Goal: Book appointment/travel/reservation

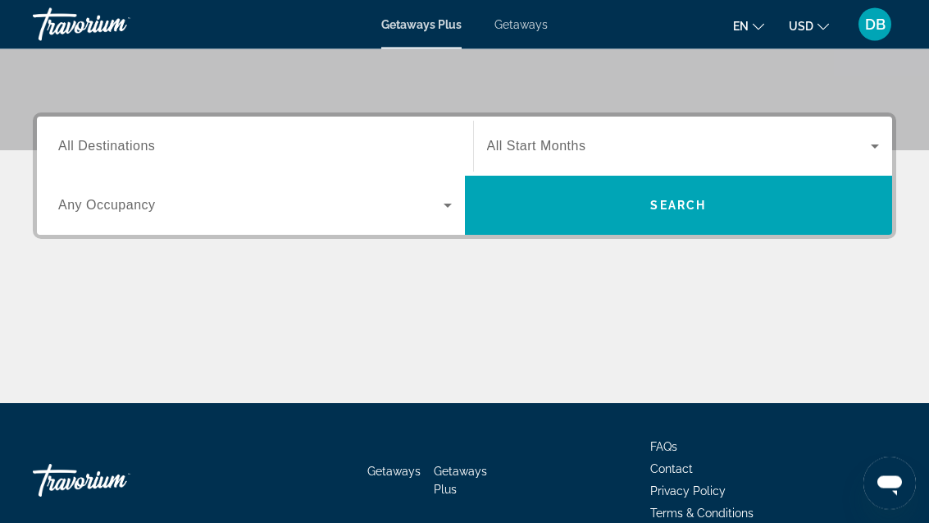
click at [149, 138] on input "Destination All Destinations" at bounding box center [255, 148] width 394 height 20
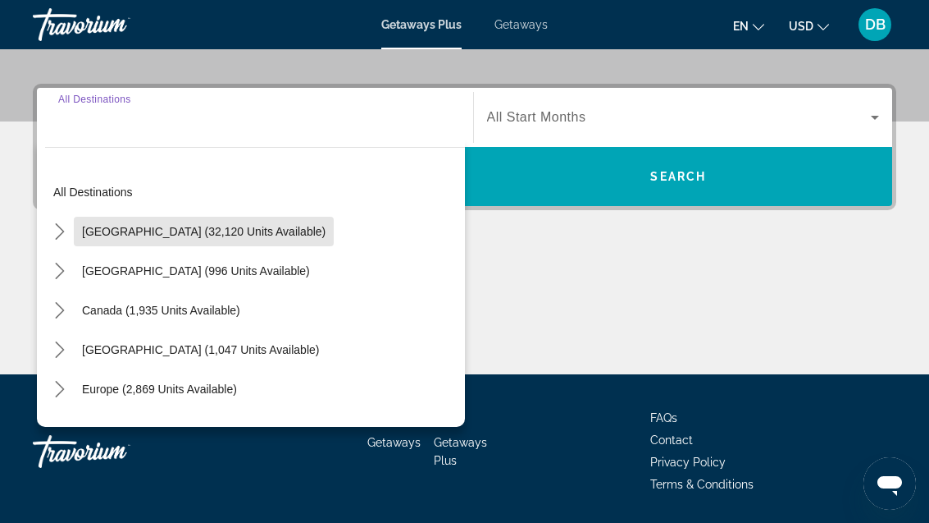
click at [228, 226] on span "United States (32,120 units available)" at bounding box center [204, 231] width 244 height 13
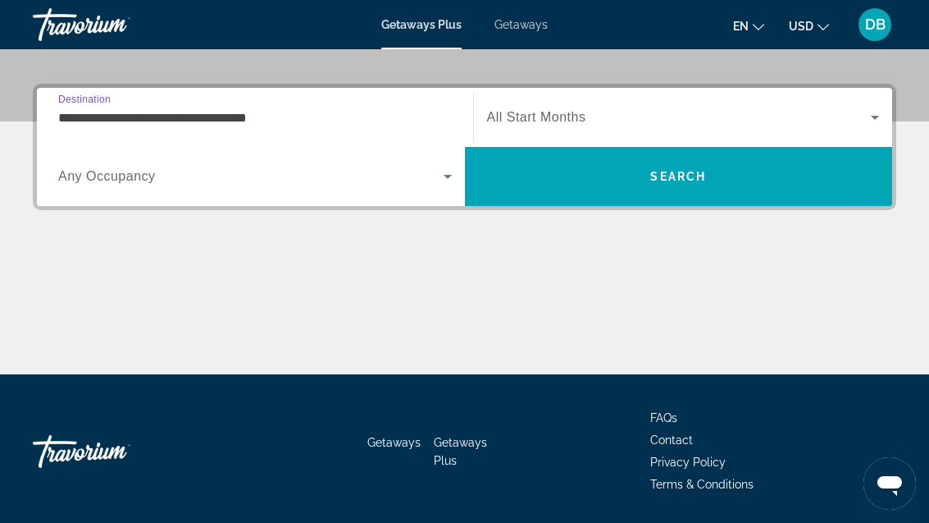
click at [242, 168] on span "Search widget" at bounding box center [251, 177] width 386 height 20
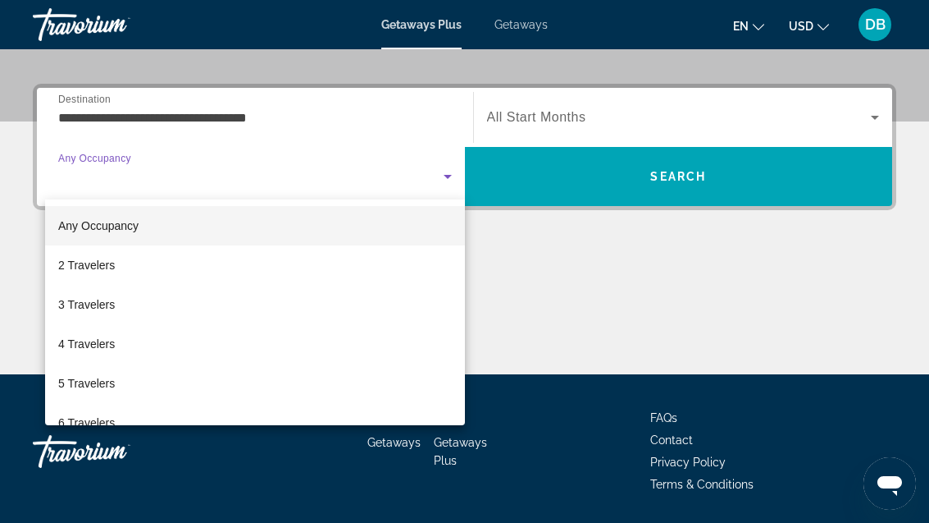
click at [250, 110] on div at bounding box center [464, 261] width 929 height 523
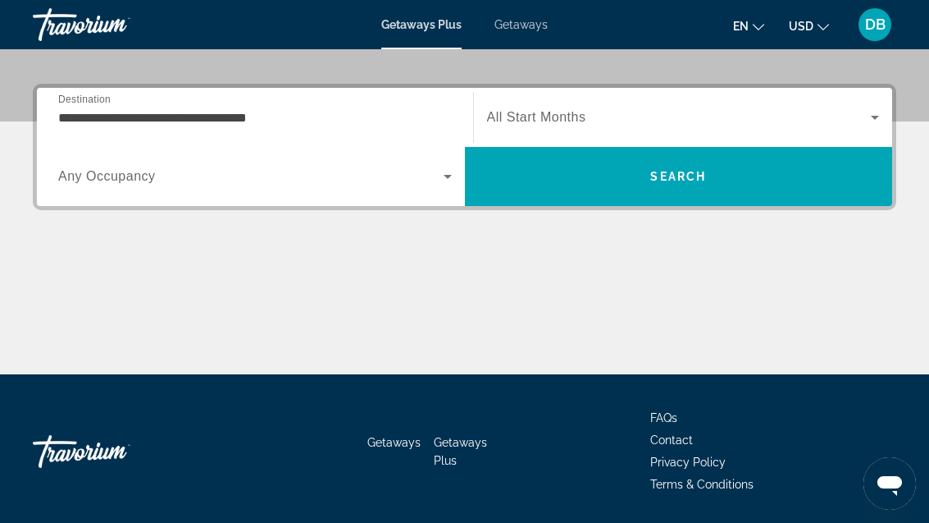
click at [252, 116] on input "**********" at bounding box center [255, 118] width 394 height 20
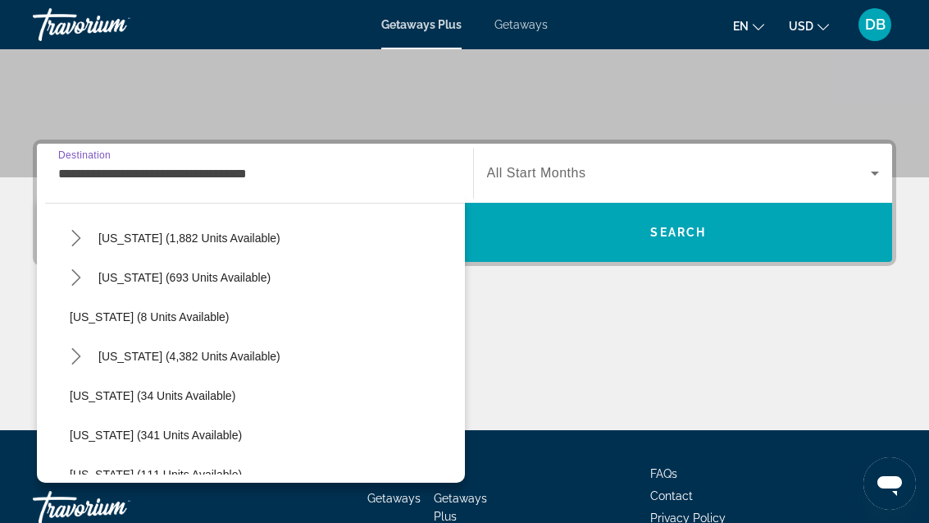
scroll to position [203, 0]
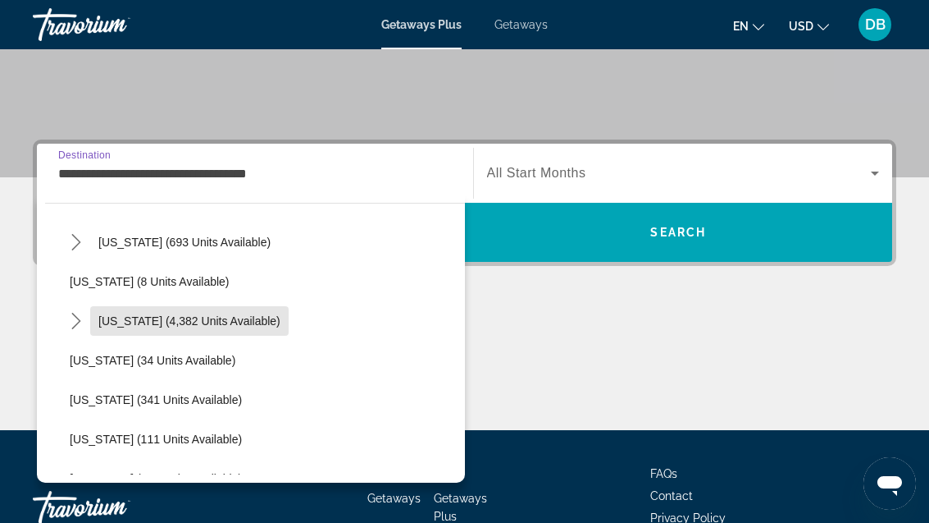
click at [230, 317] on span "Florida (4,382 units available)" at bounding box center [189, 320] width 182 height 13
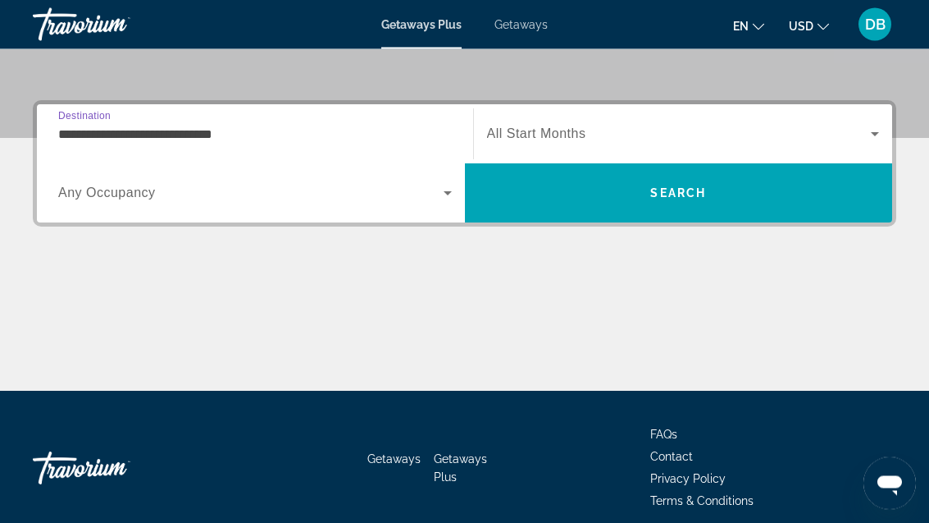
scroll to position [371, 0]
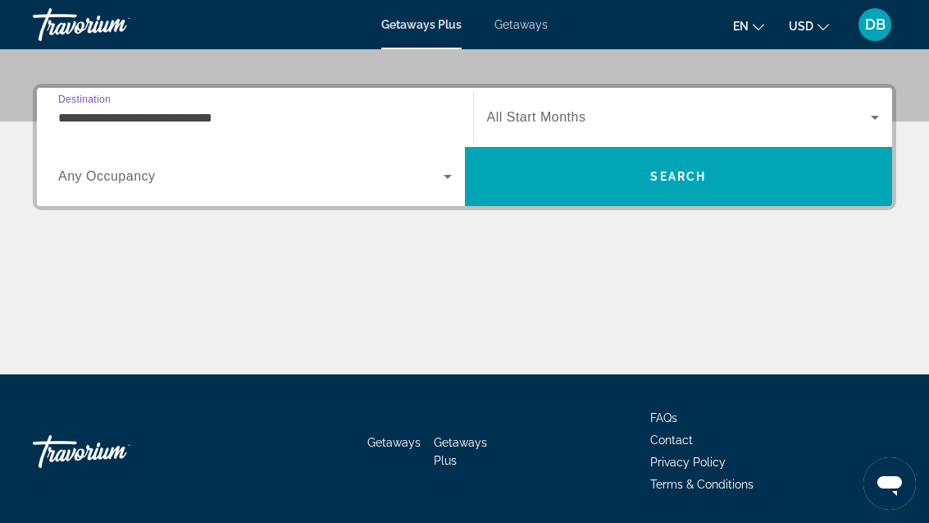
click at [221, 112] on input "**********" at bounding box center [255, 118] width 394 height 20
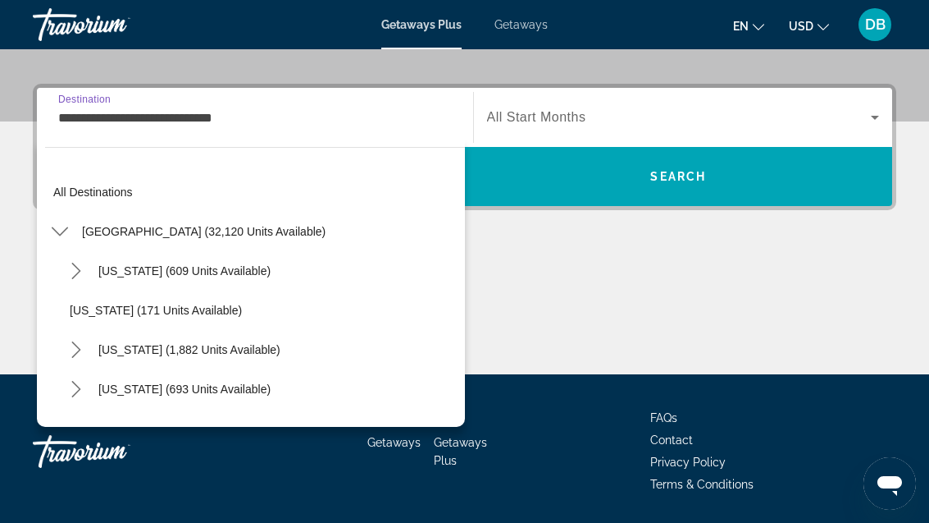
scroll to position [176, 0]
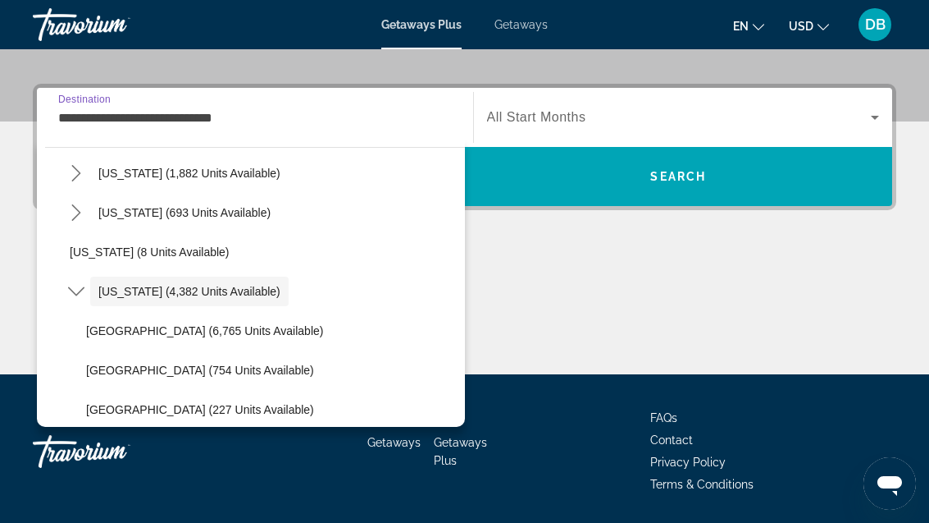
click at [302, 331] on span "Orlando & Disney Area (6,765 units available)" at bounding box center [204, 330] width 237 height 13
type input "**********"
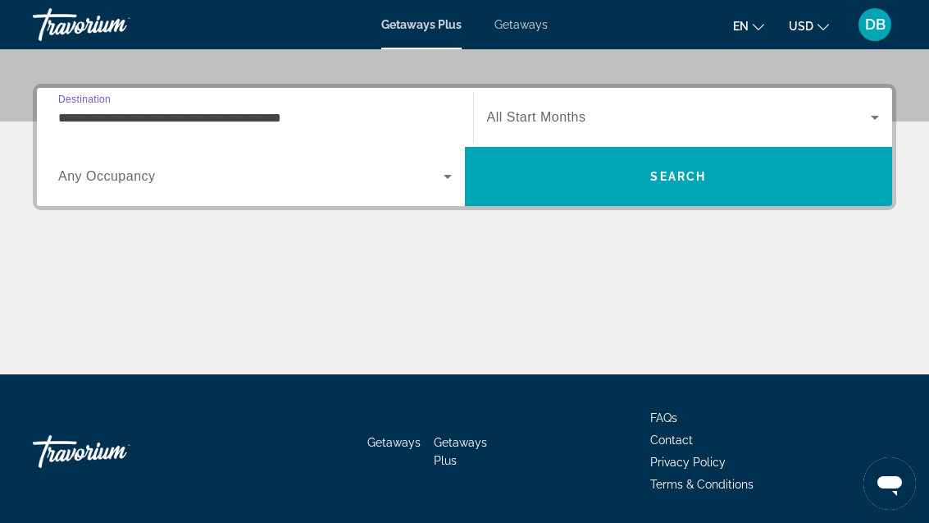
click at [172, 167] on span "Search widget" at bounding box center [251, 177] width 386 height 20
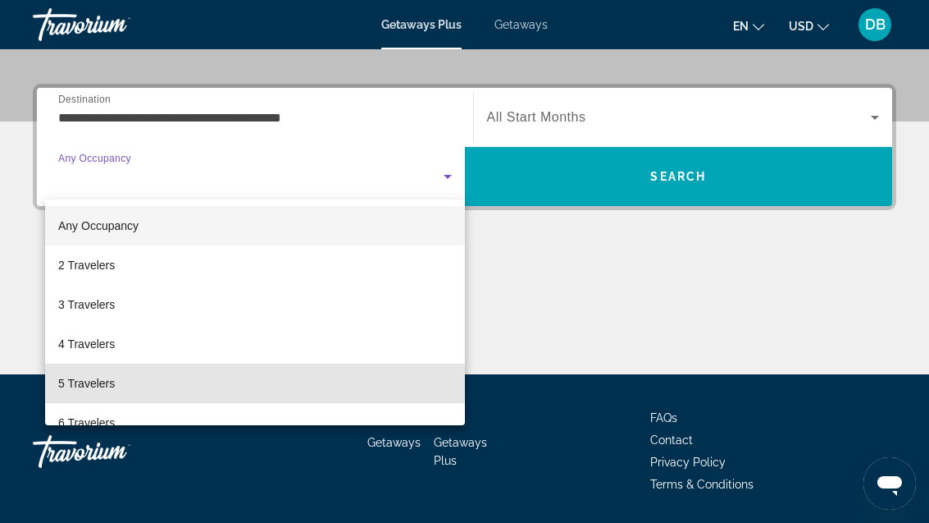
click at [242, 379] on mat-option "5 Travelers" at bounding box center [255, 382] width 420 height 39
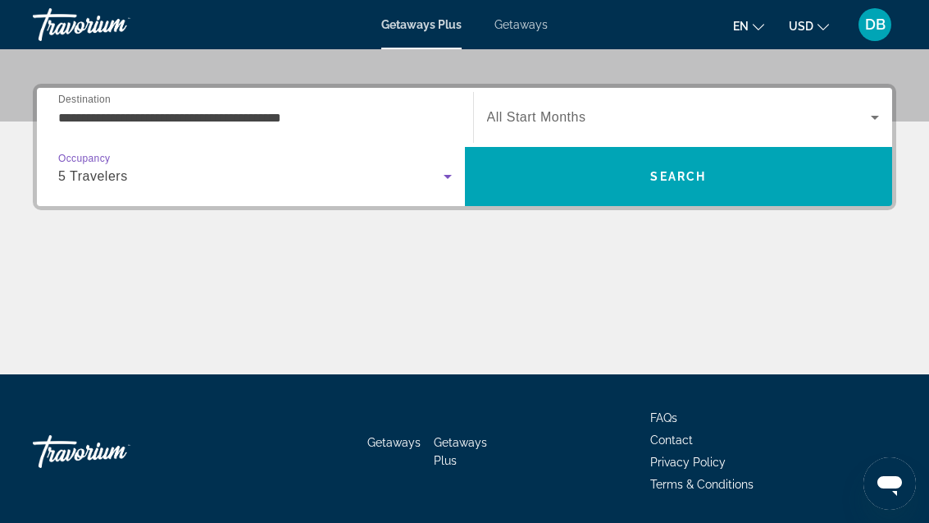
click at [449, 174] on icon "Search widget" at bounding box center [448, 177] width 20 height 20
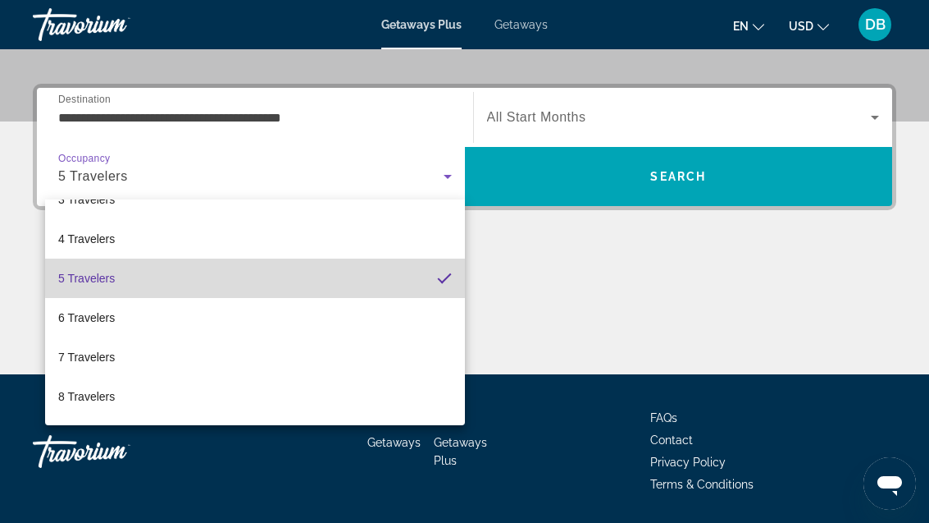
scroll to position [107, 0]
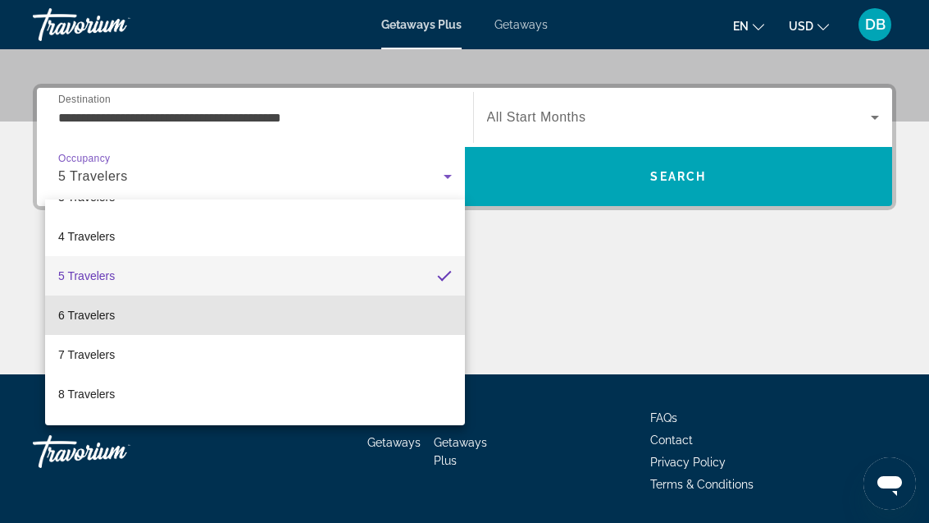
click at [194, 317] on mat-option "6 Travelers" at bounding box center [255, 314] width 420 height 39
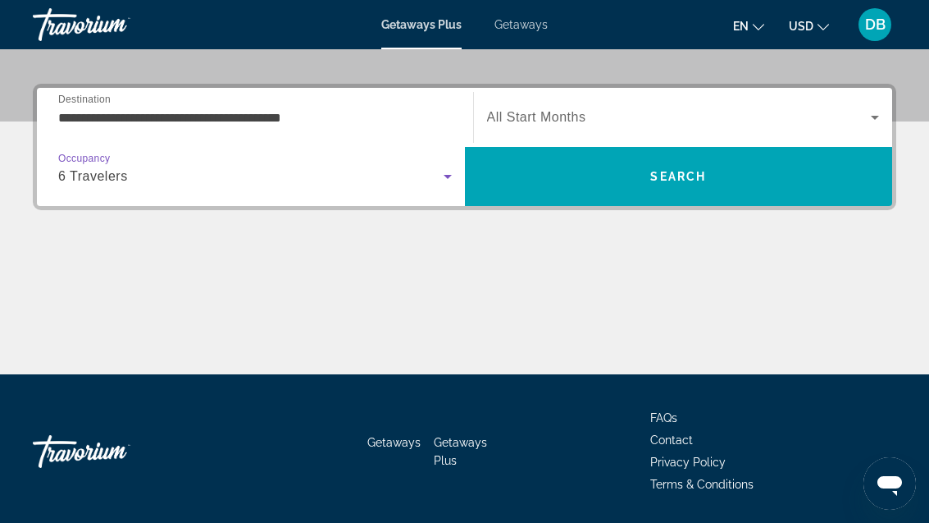
click at [792, 114] on span "Search widget" at bounding box center [679, 117] width 385 height 20
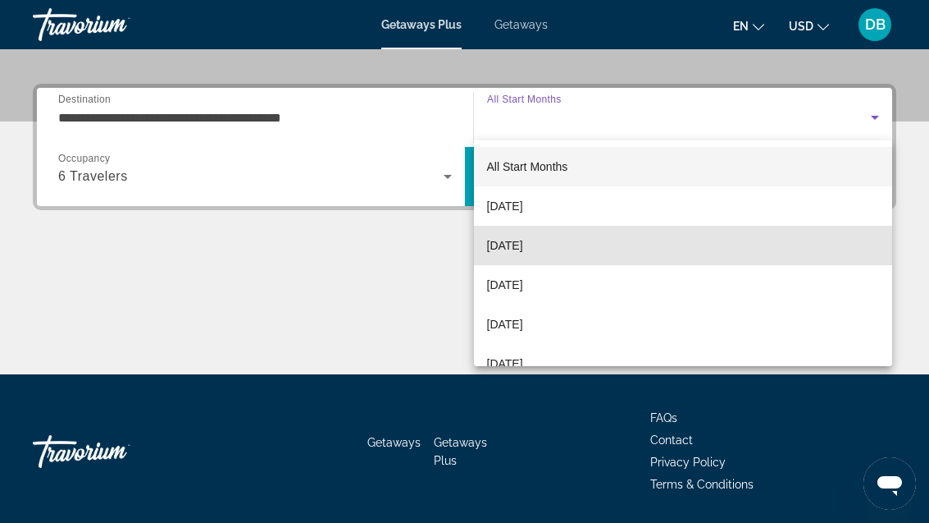
click at [581, 240] on mat-option "November 2025" at bounding box center [683, 245] width 419 height 39
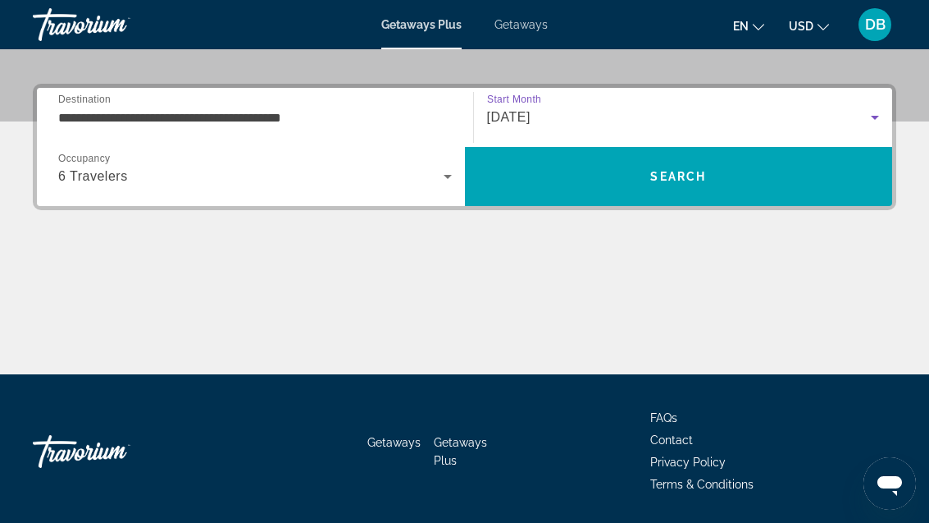
click at [727, 177] on span "Search" at bounding box center [679, 176] width 428 height 39
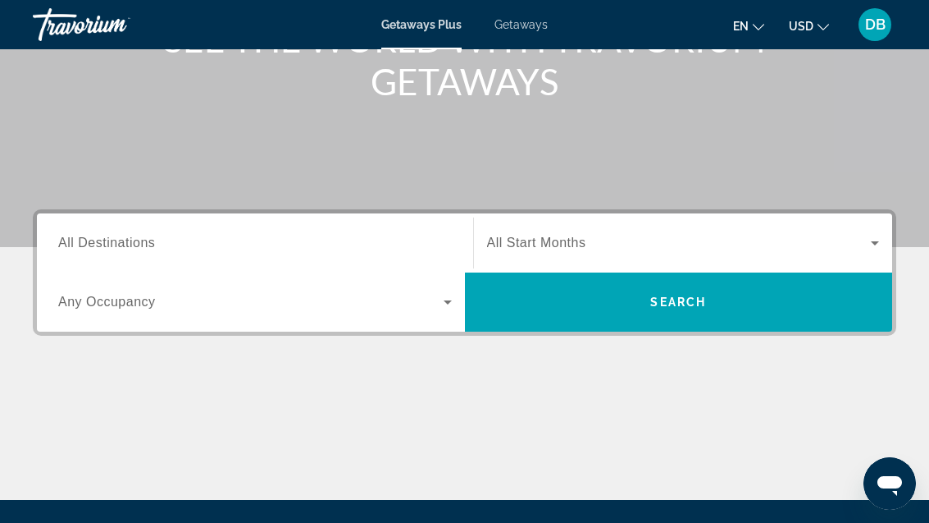
scroll to position [267, 0]
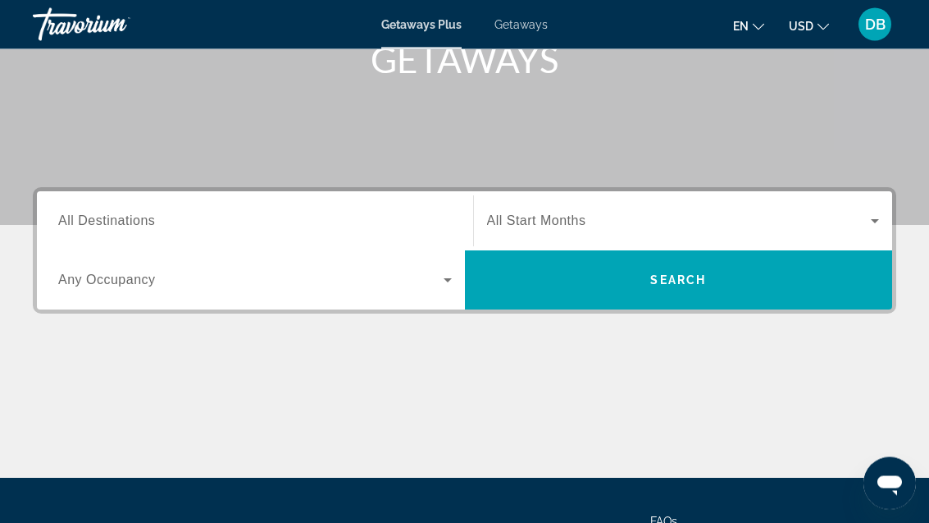
click at [155, 219] on span "All Destinations" at bounding box center [106, 221] width 97 height 14
click at [155, 219] on input "Destination All Destinations" at bounding box center [255, 222] width 394 height 20
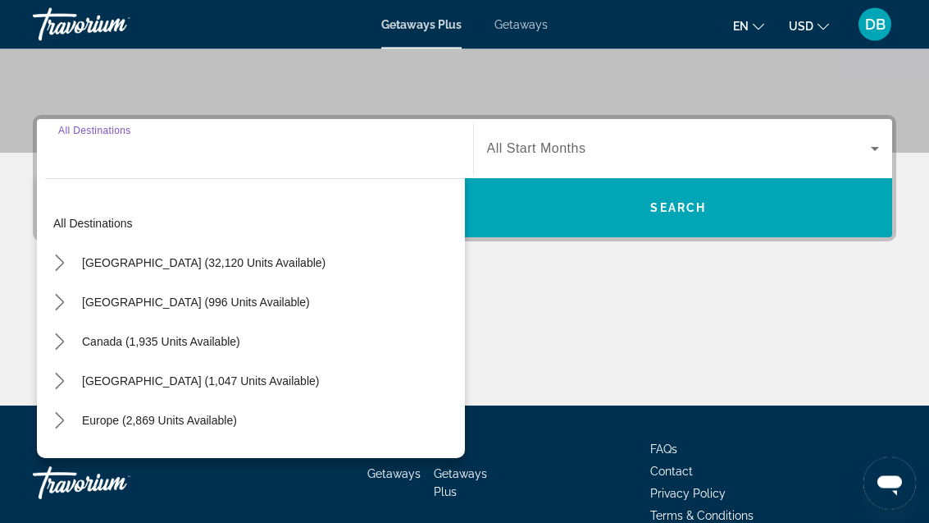
scroll to position [371, 0]
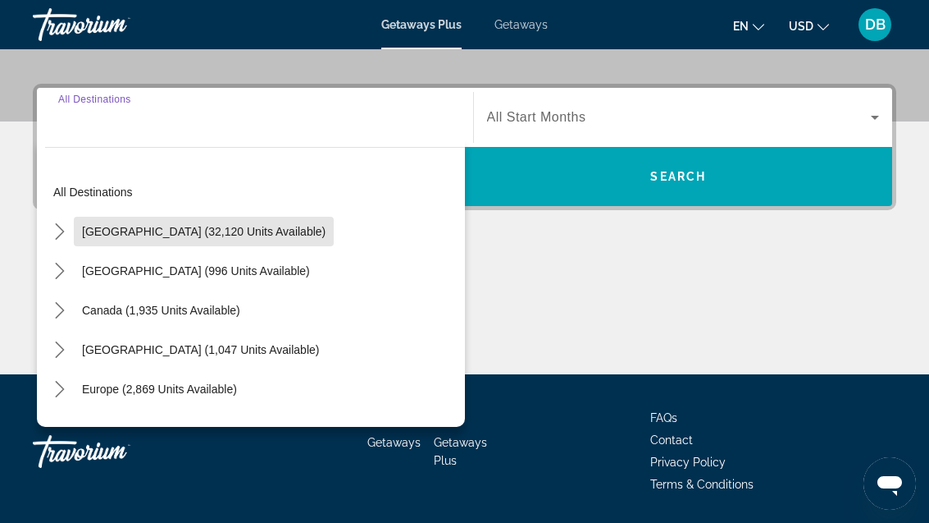
click at [272, 232] on span "[GEOGRAPHIC_DATA] (32,120 units available)" at bounding box center [204, 231] width 244 height 13
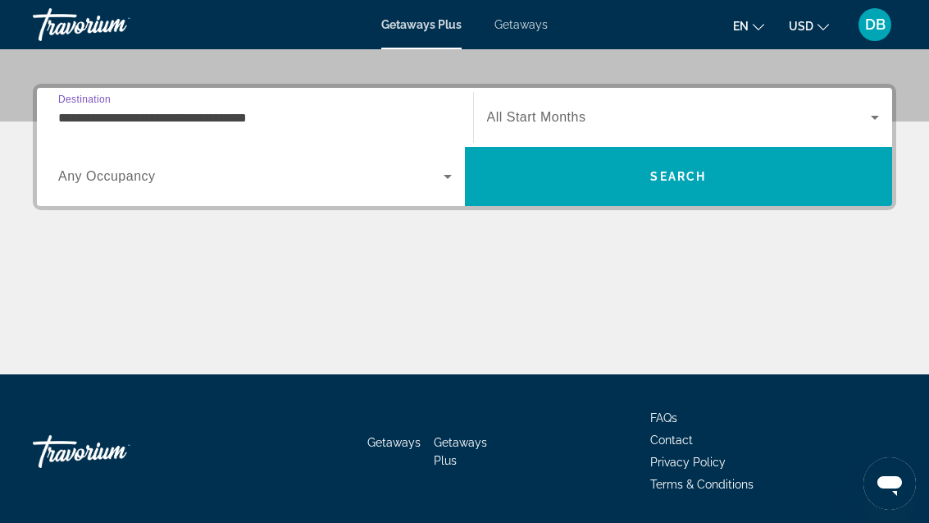
click at [226, 121] on input "**********" at bounding box center [255, 118] width 394 height 20
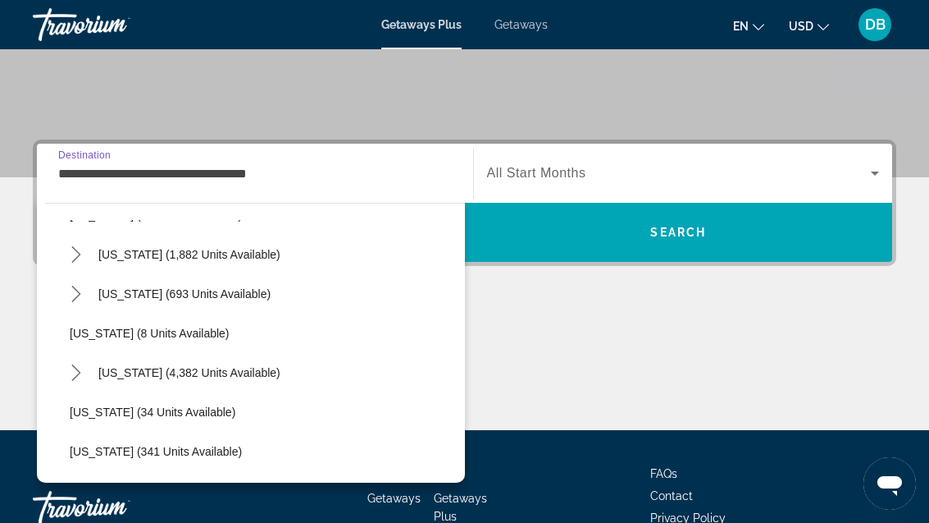
scroll to position [153, 0]
click at [250, 364] on span "Florida (4,382 units available)" at bounding box center [189, 370] width 182 height 13
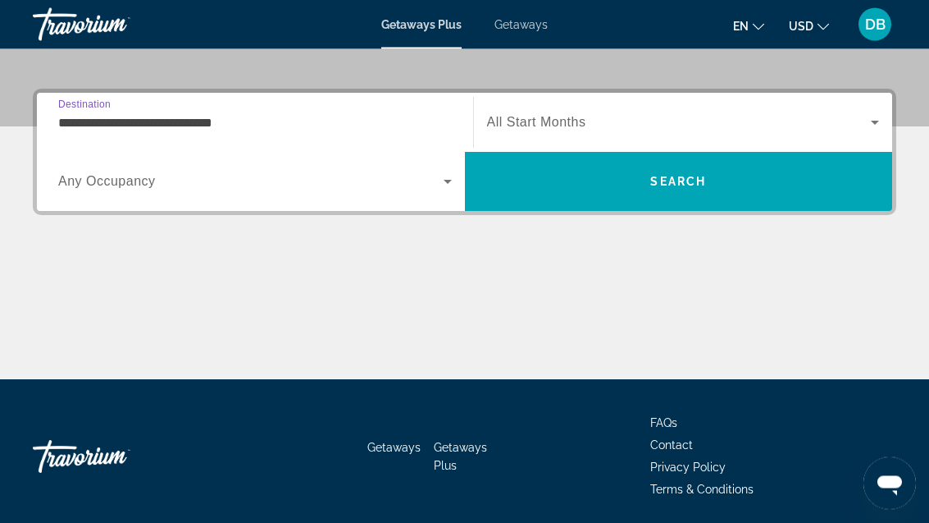
scroll to position [371, 0]
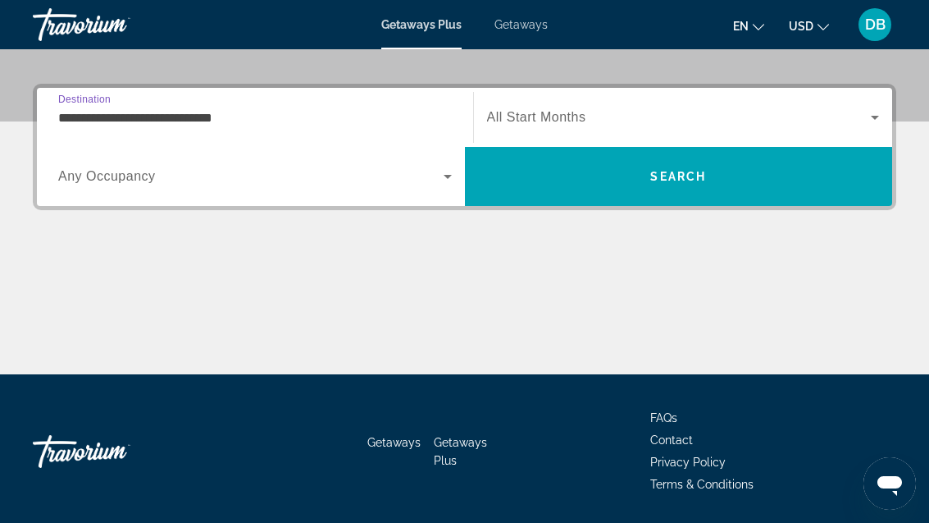
click at [232, 116] on input "**********" at bounding box center [255, 118] width 394 height 20
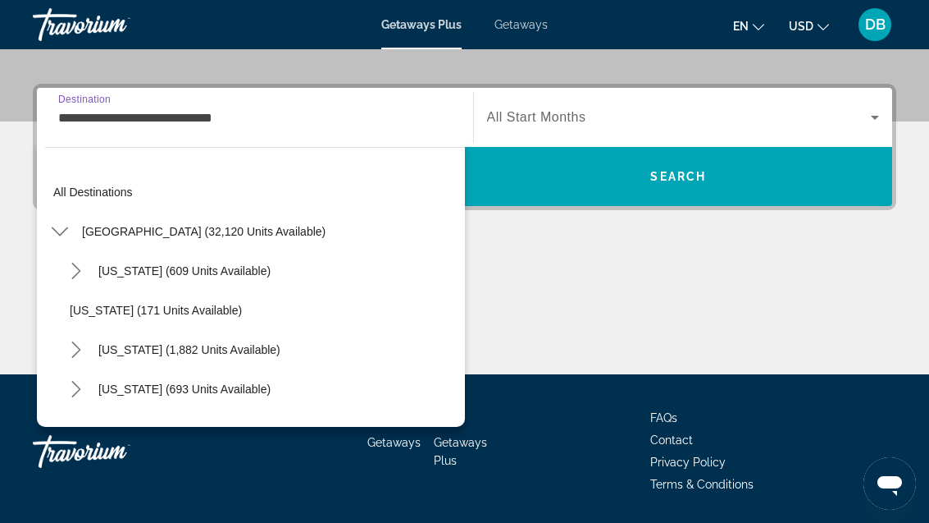
scroll to position [176, 0]
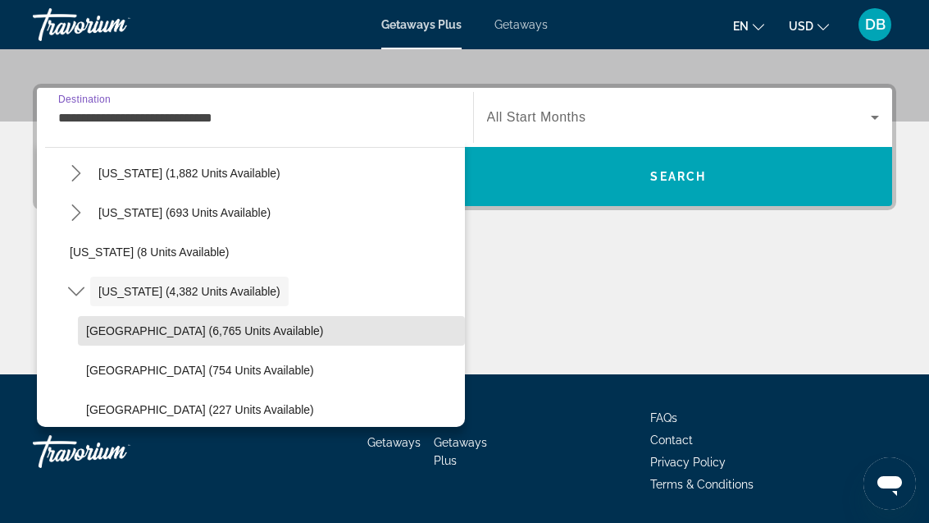
click at [258, 335] on span "Orlando & Disney Area (6,765 units available)" at bounding box center [204, 330] width 237 height 13
type input "**********"
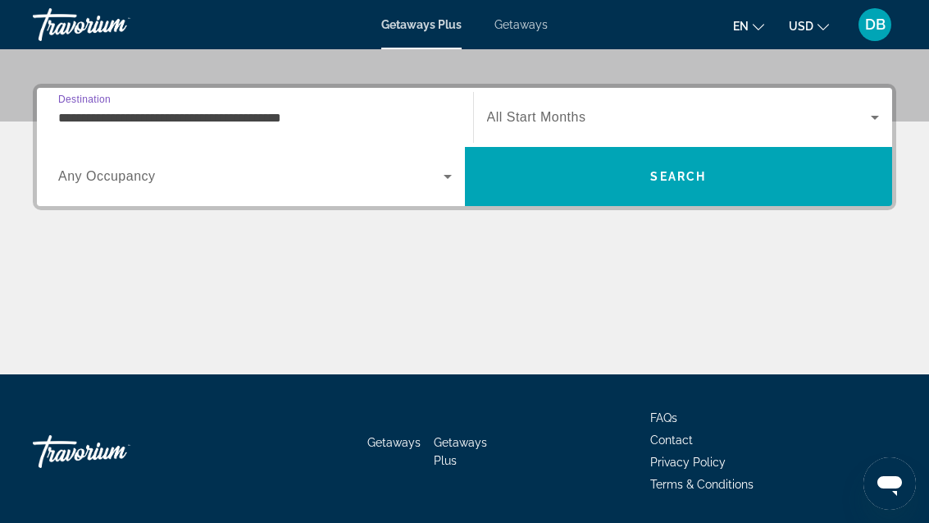
click at [149, 176] on span "Any Occupancy" at bounding box center [107, 176] width 98 height 14
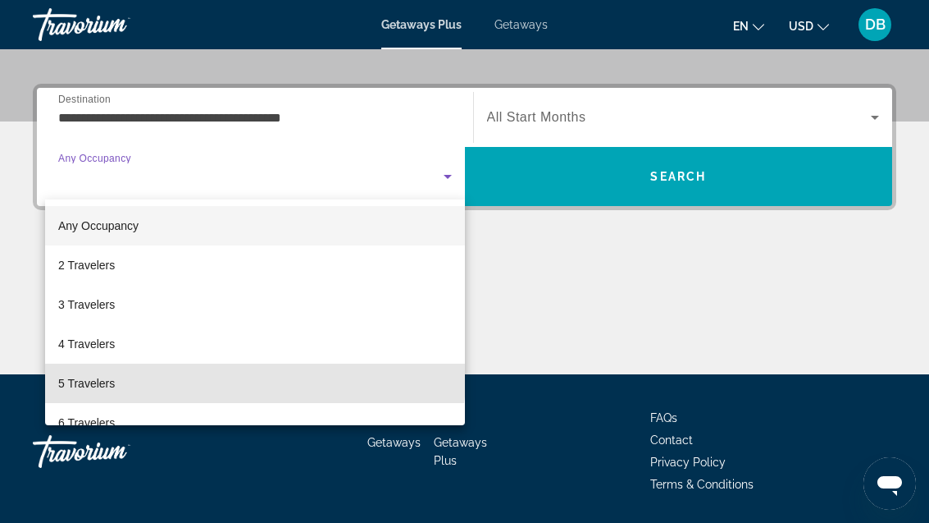
scroll to position [86, 0]
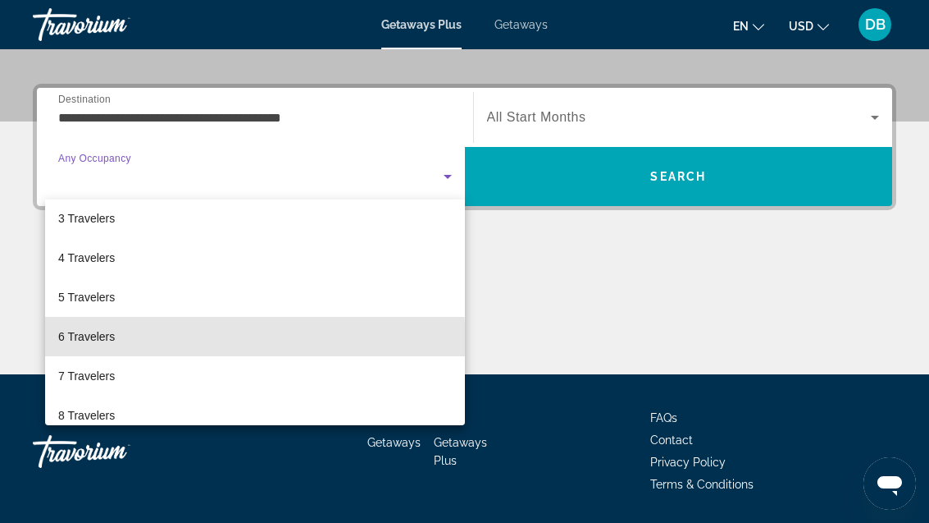
click at [200, 343] on mat-option "6 Travelers" at bounding box center [255, 336] width 420 height 39
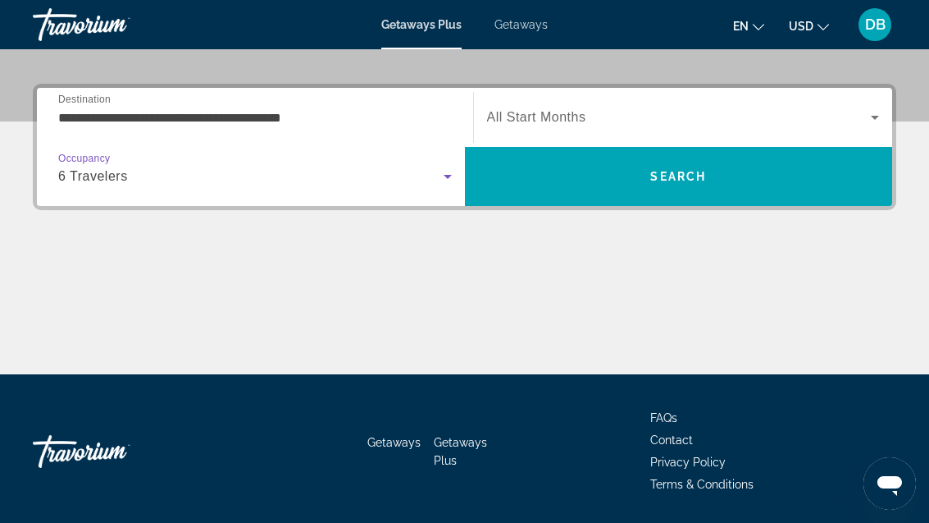
click at [706, 113] on span "Search widget" at bounding box center [679, 117] width 385 height 20
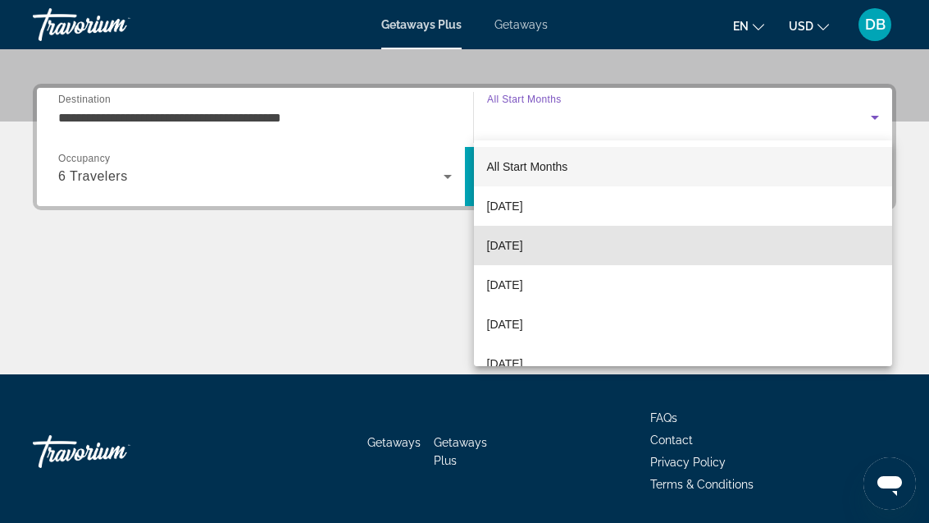
click at [523, 253] on span "November 2025" at bounding box center [505, 245] width 36 height 20
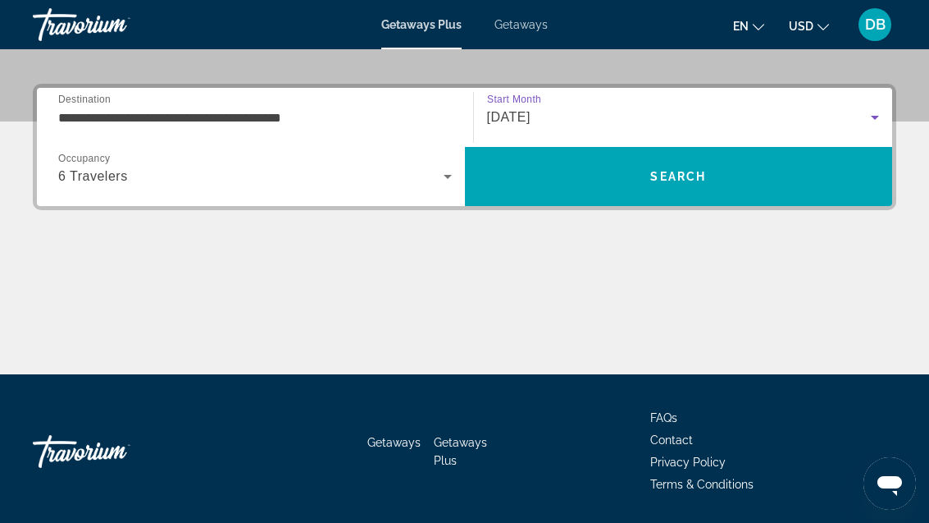
click at [675, 177] on span "Search" at bounding box center [678, 176] width 56 height 13
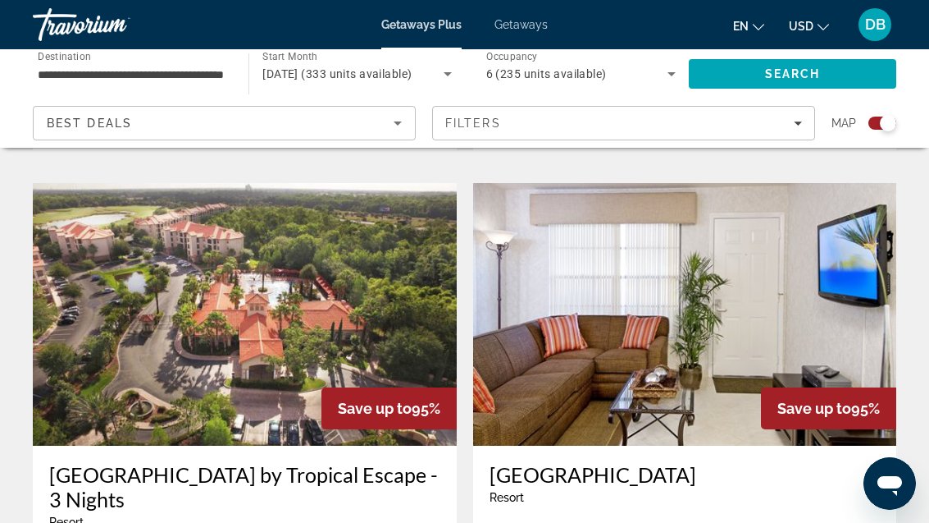
scroll to position [2928, 0]
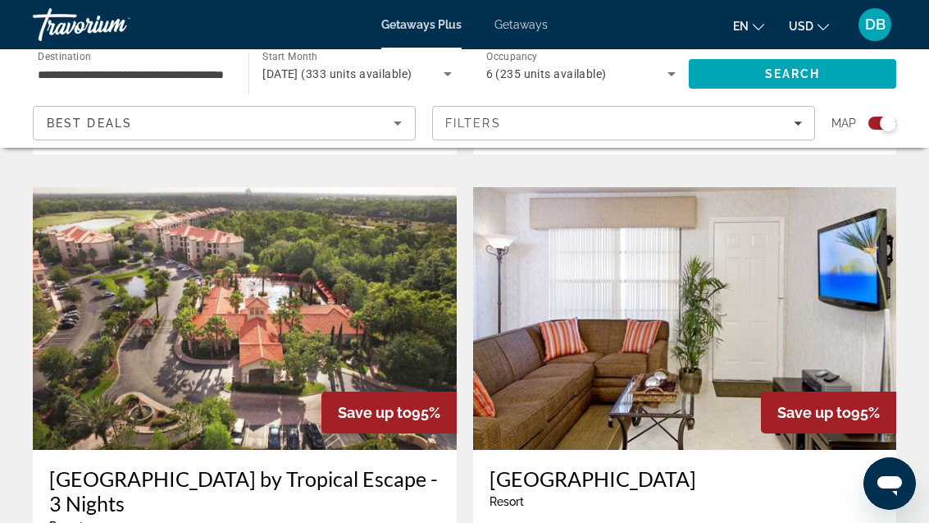
click at [764, 450] on div "High Point World Resort Resort - This is an adults only resort Kissimmee, FL, U…" at bounding box center [685, 526] width 424 height 152
click at [673, 260] on img "Main content" at bounding box center [685, 318] width 424 height 262
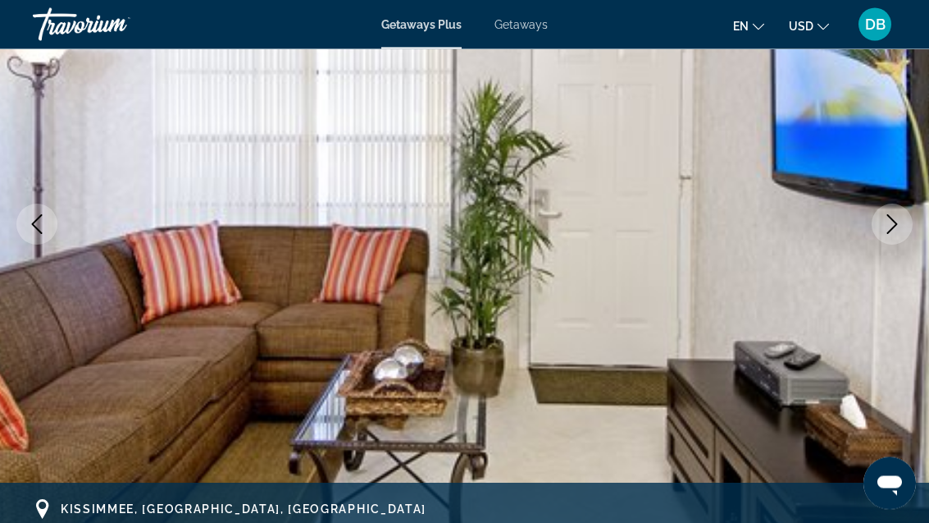
scroll to position [207, 0]
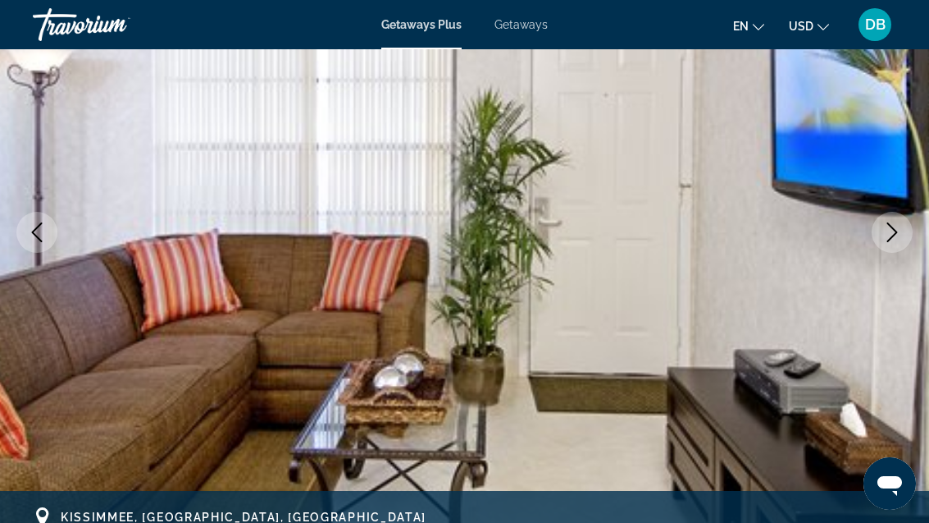
click at [897, 235] on icon "Next image" at bounding box center [893, 232] width 20 height 20
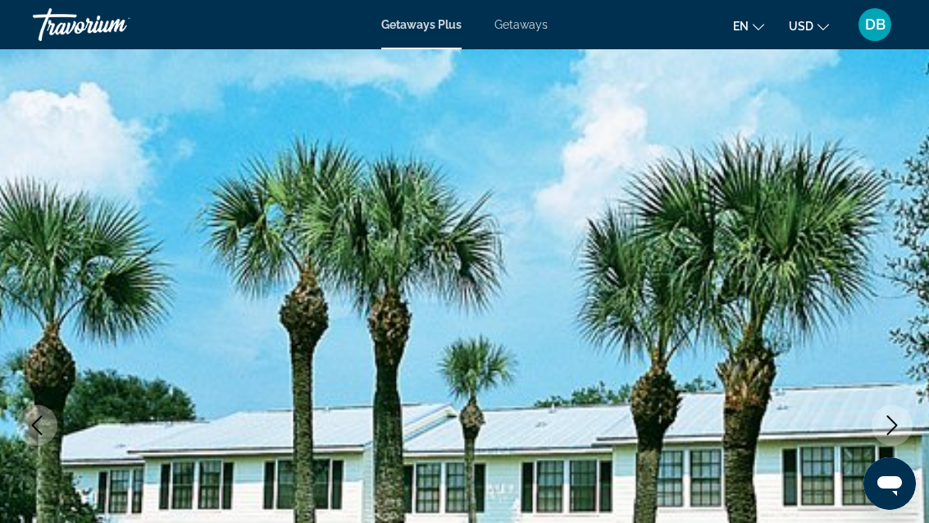
scroll to position [0, 0]
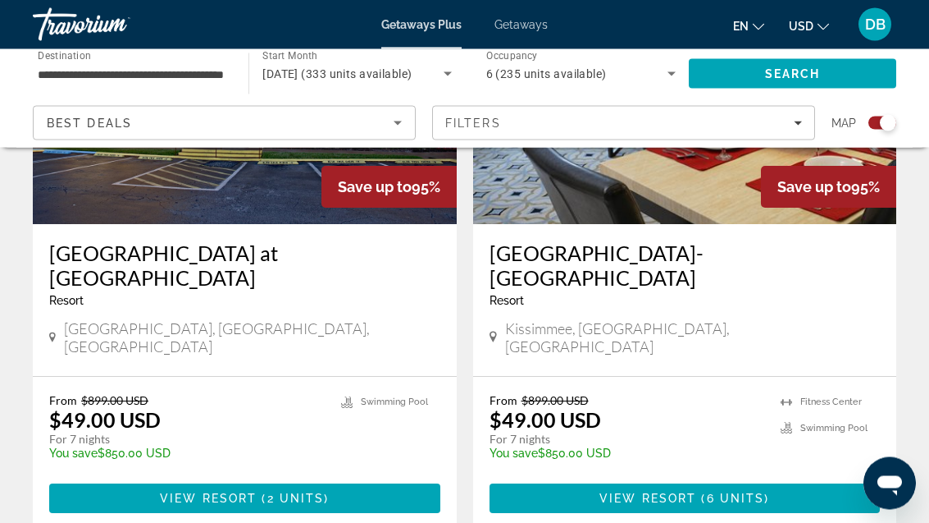
scroll to position [3772, 0]
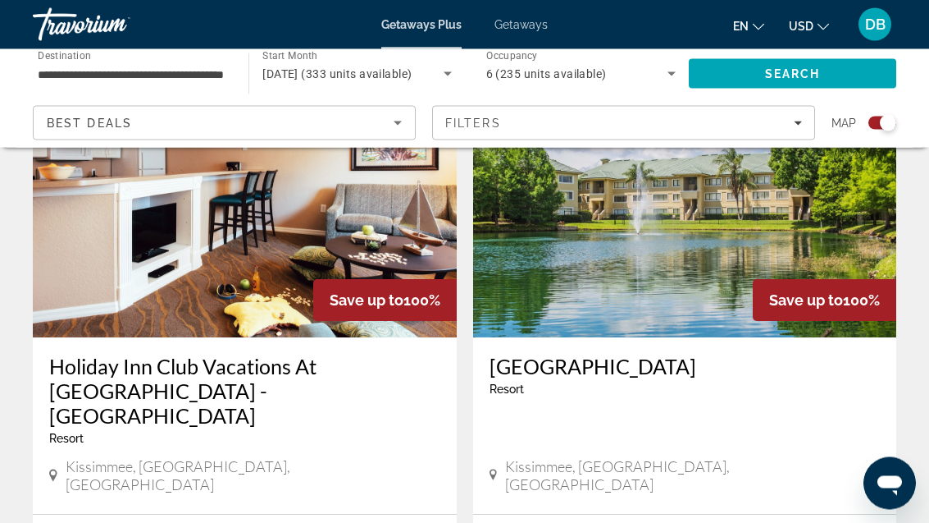
scroll to position [1215, 0]
click at [334, 296] on div "Save up to 100%" at bounding box center [385, 300] width 144 height 42
click at [350, 259] on img "Main content" at bounding box center [245, 206] width 424 height 262
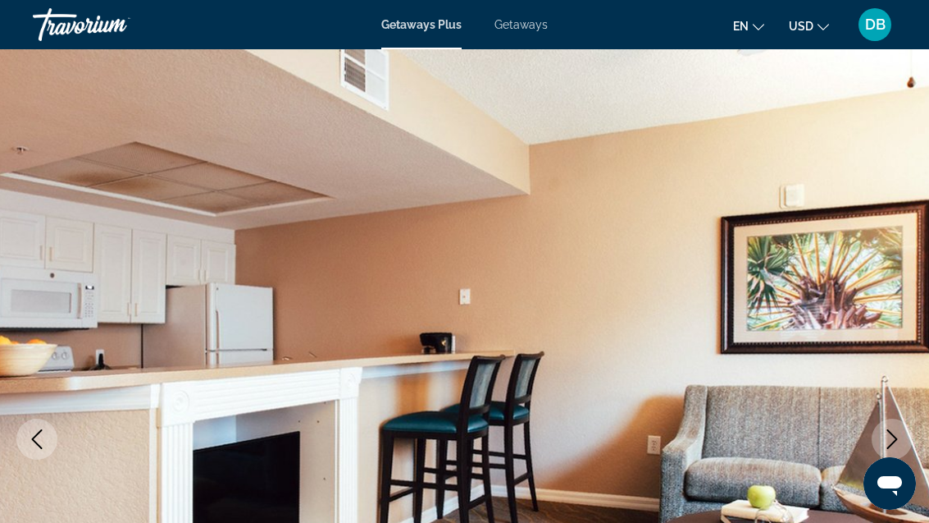
click at [906, 432] on button "Next image" at bounding box center [892, 438] width 41 height 41
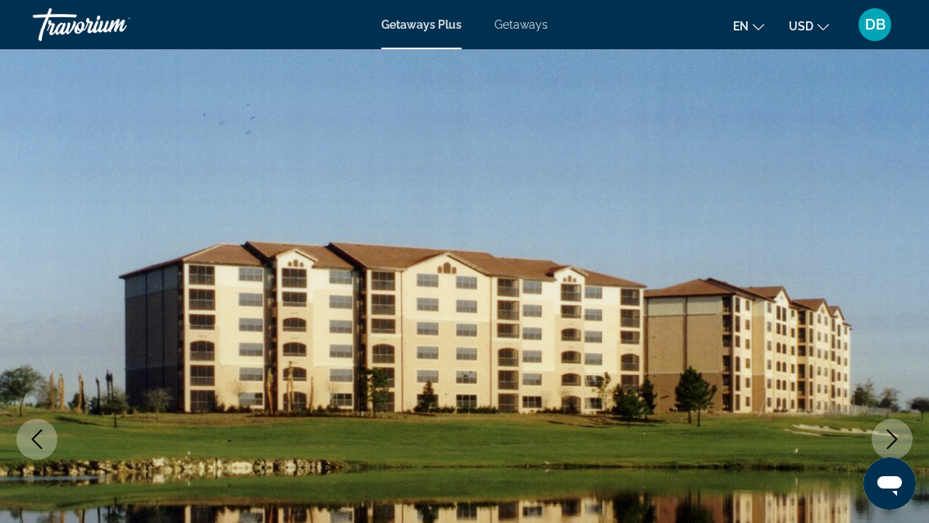
click at [895, 441] on icon "Next image" at bounding box center [893, 439] width 11 height 20
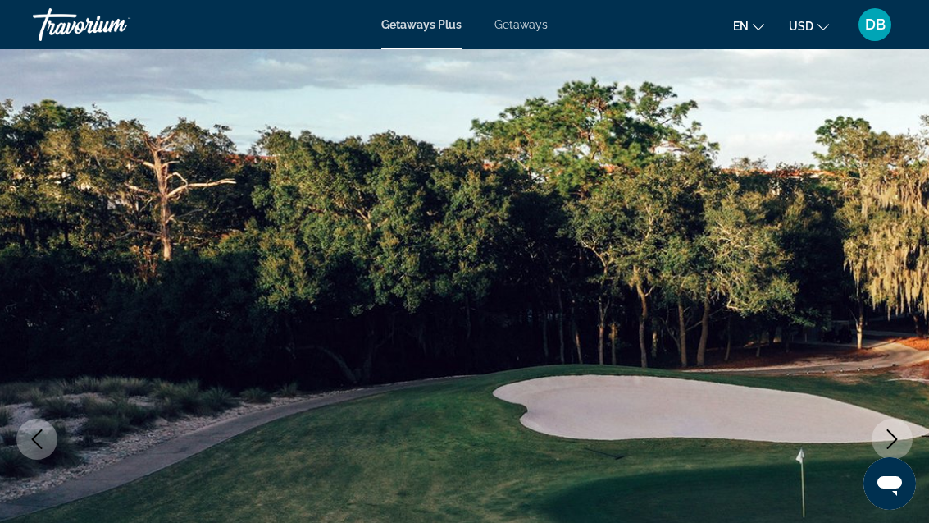
click at [895, 437] on icon "Next image" at bounding box center [893, 439] width 11 height 20
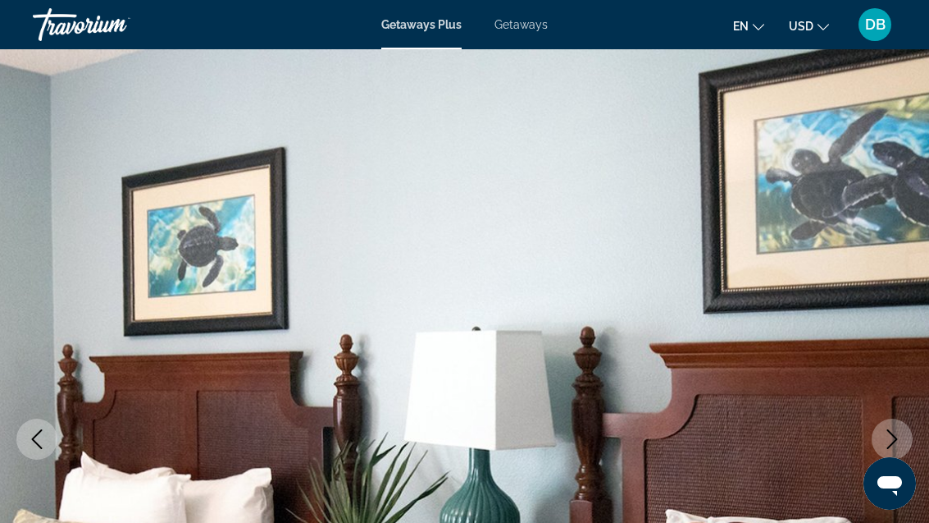
click at [898, 437] on icon "Next image" at bounding box center [893, 439] width 20 height 20
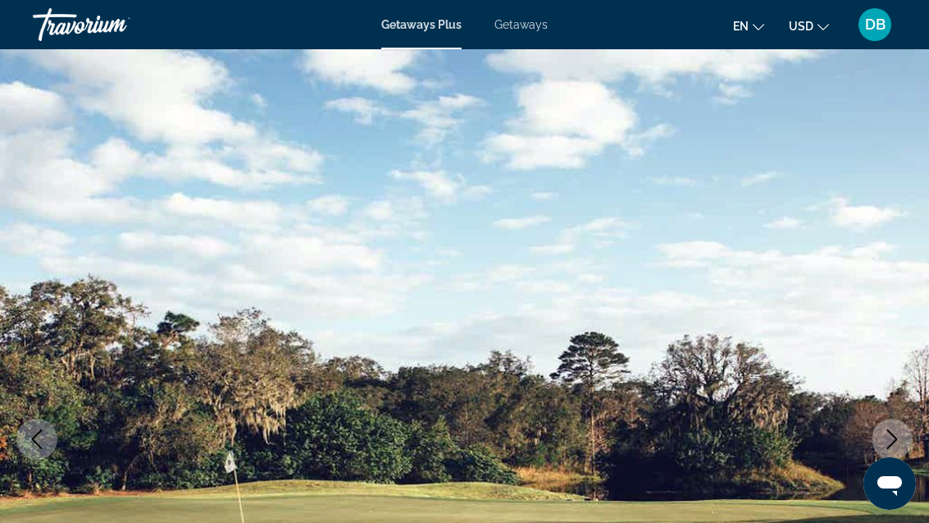
click at [915, 434] on img "Main content" at bounding box center [464, 438] width 929 height 779
click at [883, 441] on icon "Next image" at bounding box center [893, 439] width 20 height 20
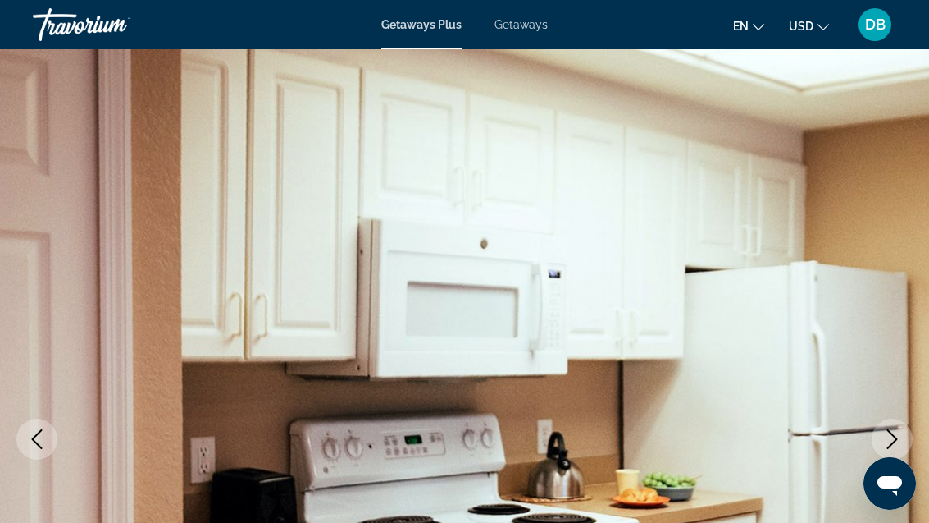
click at [892, 438] on icon "Next image" at bounding box center [893, 439] width 20 height 20
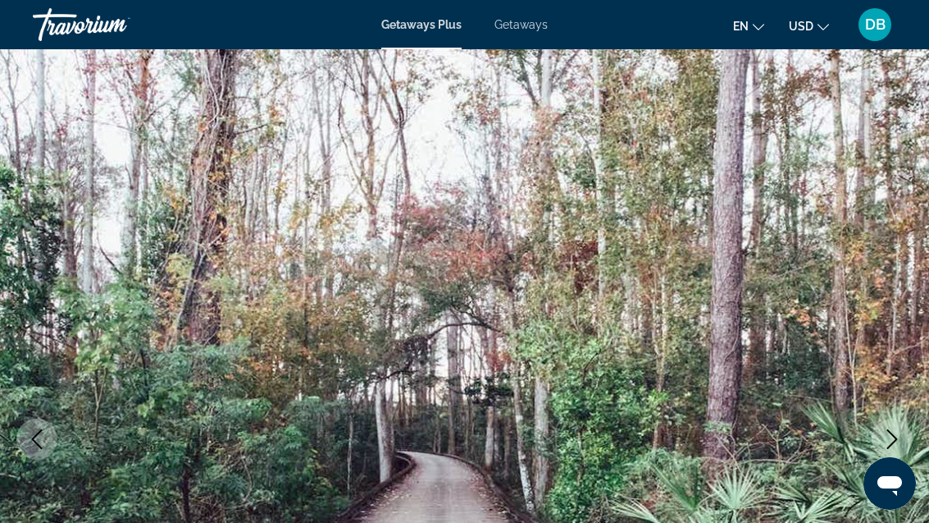
click at [900, 434] on icon "Next image" at bounding box center [893, 439] width 20 height 20
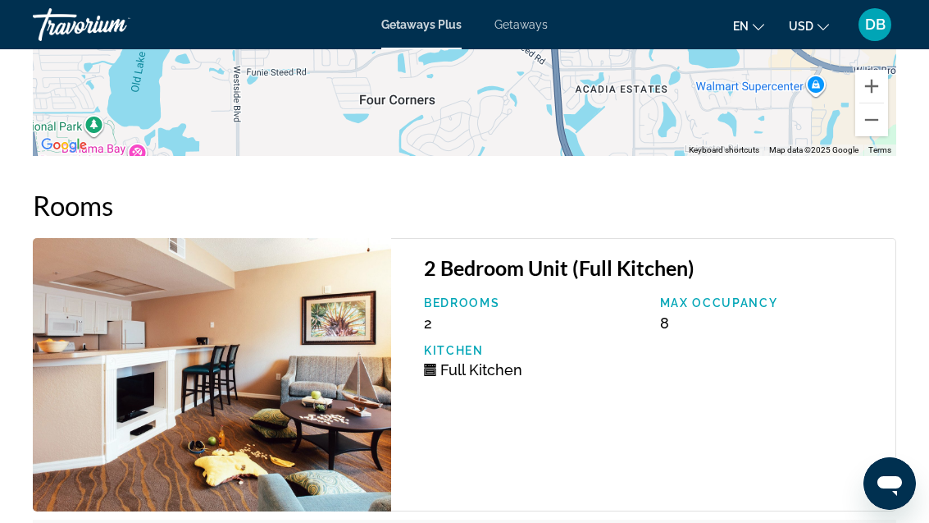
scroll to position [3374, 0]
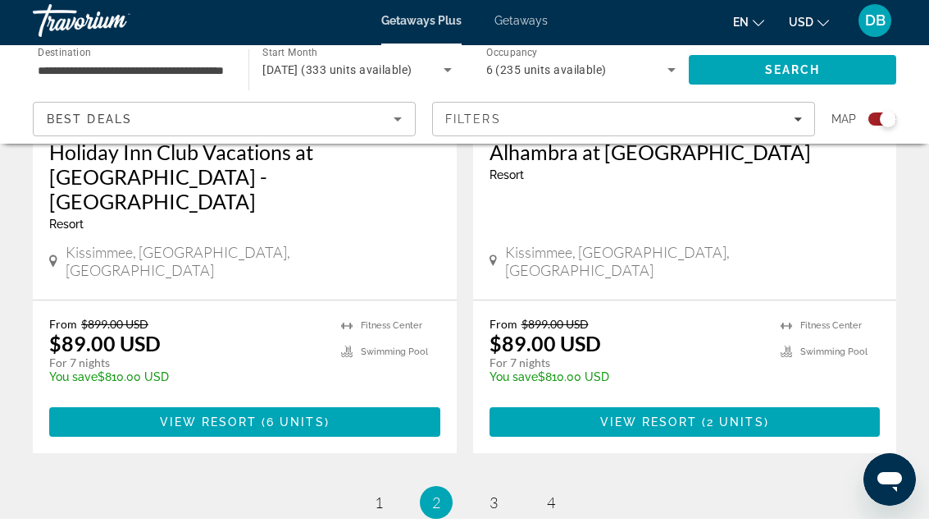
scroll to position [3760, 0]
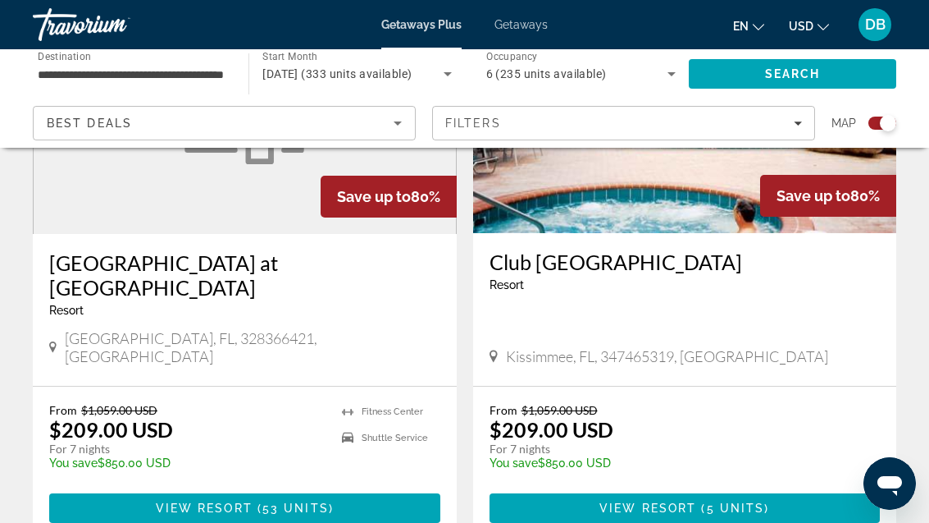
scroll to position [1949, 0]
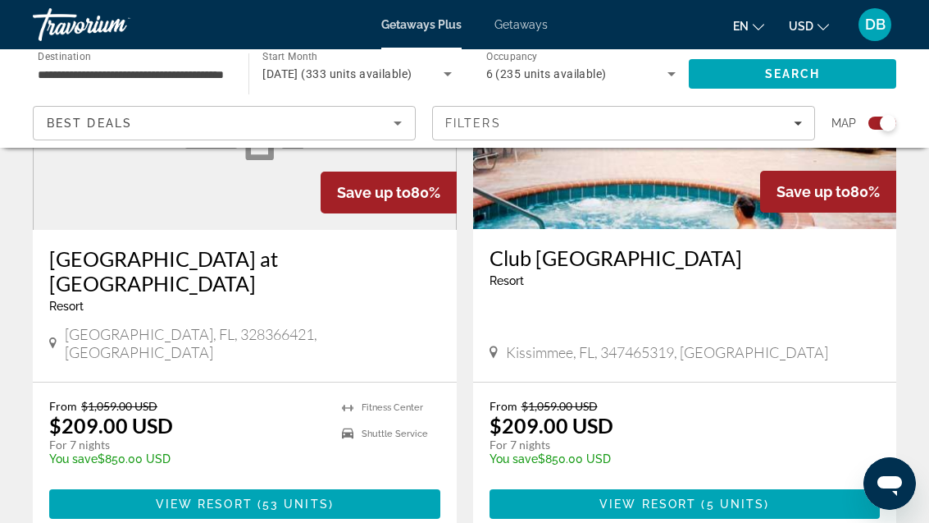
click at [723, 484] on span "Main content" at bounding box center [685, 503] width 391 height 39
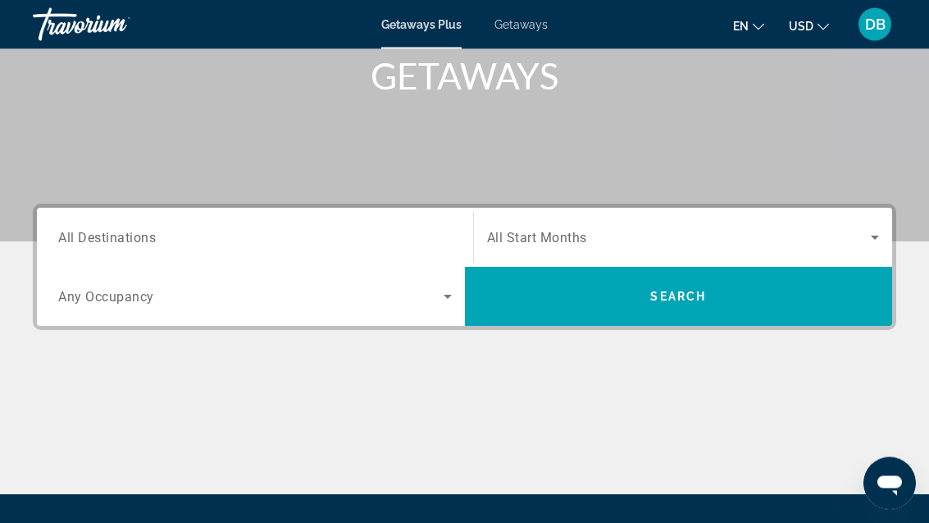
scroll to position [251, 0]
click at [207, 228] on input "Destination All Destinations" at bounding box center [255, 238] width 394 height 20
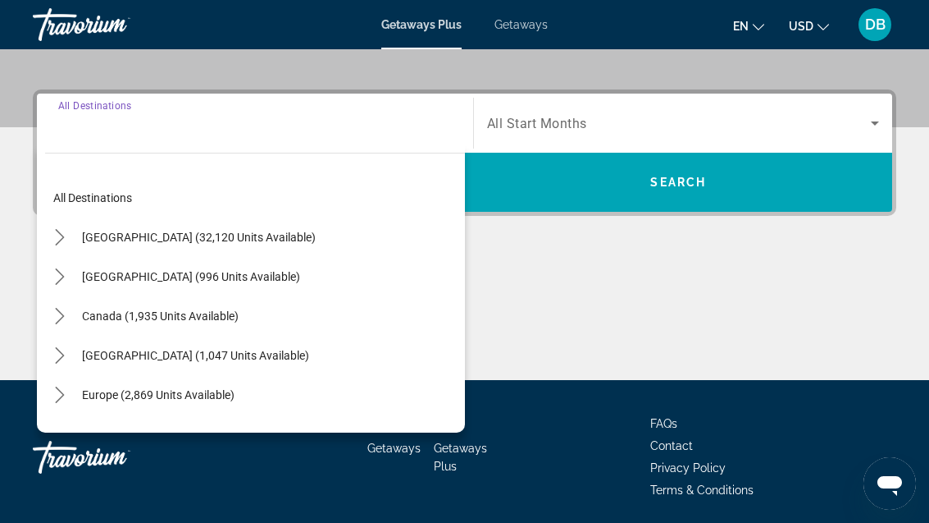
scroll to position [371, 0]
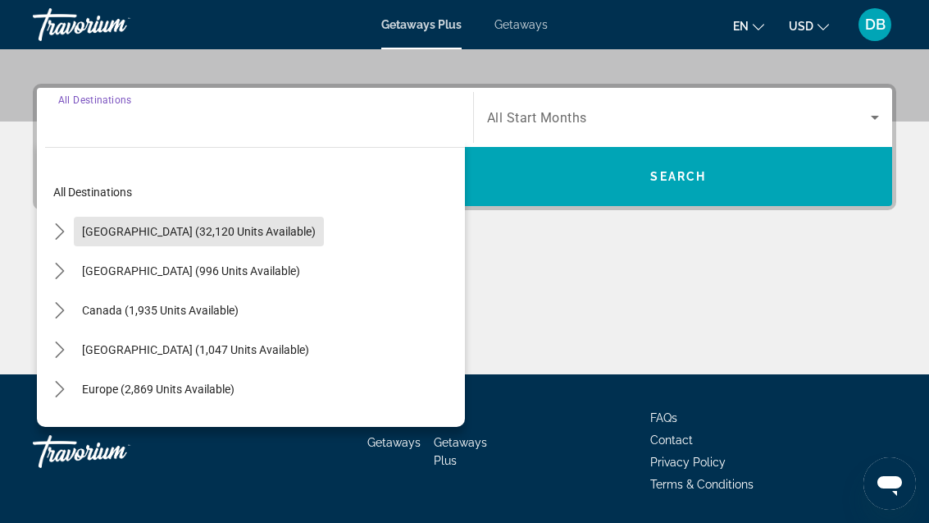
click at [253, 231] on span "United States (32,120 units available)" at bounding box center [199, 231] width 234 height 13
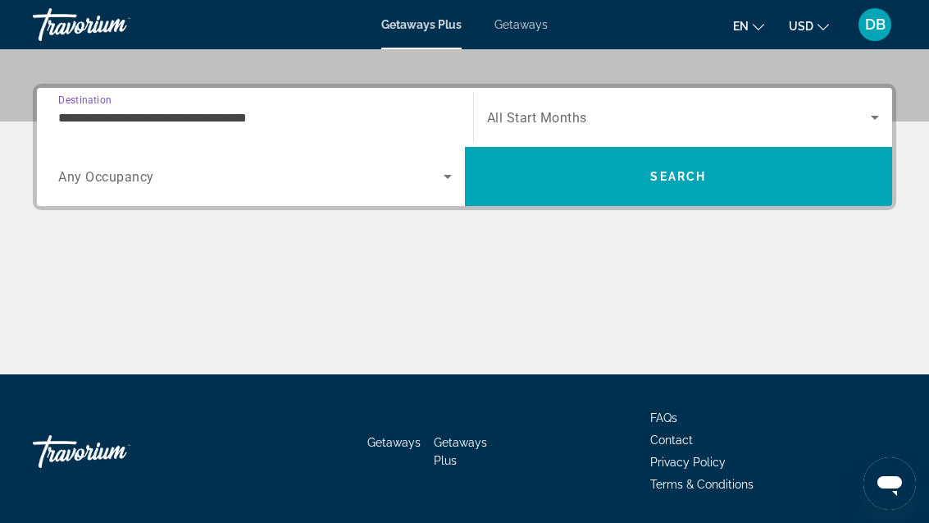
click at [273, 108] on input "**********" at bounding box center [255, 118] width 394 height 20
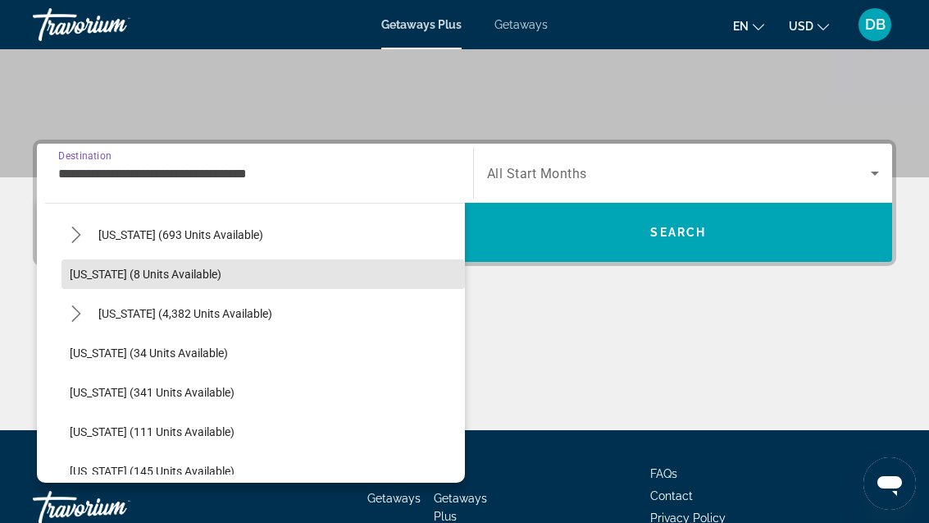
scroll to position [217, 0]
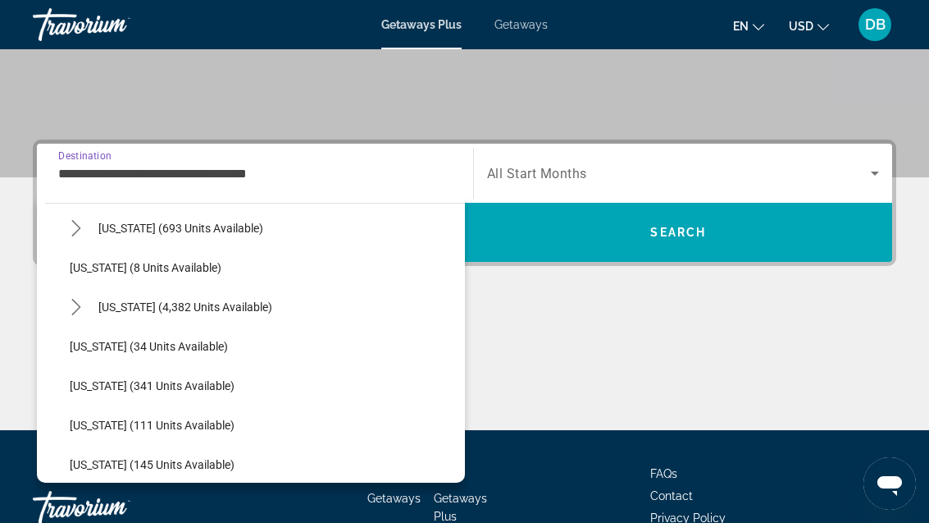
click at [235, 294] on span "Select destination: Florida (4,382 units available)" at bounding box center [185, 306] width 190 height 39
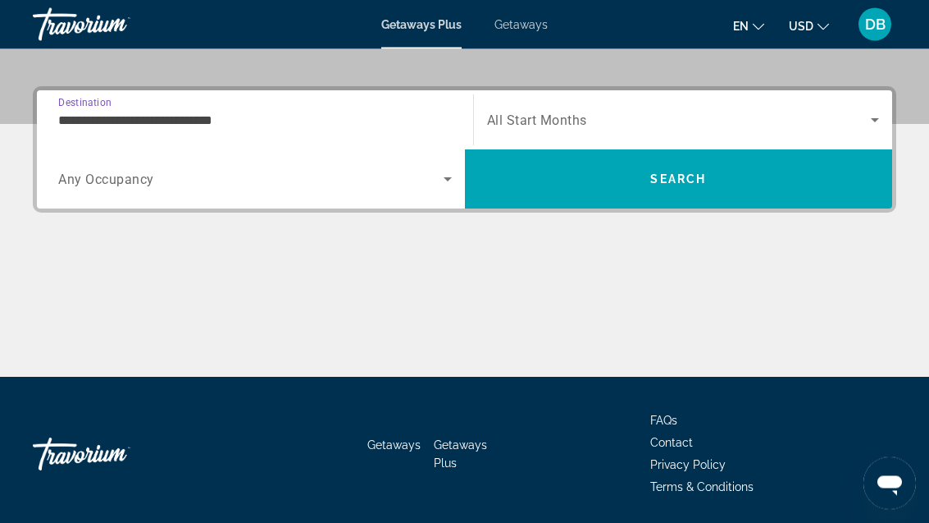
scroll to position [371, 0]
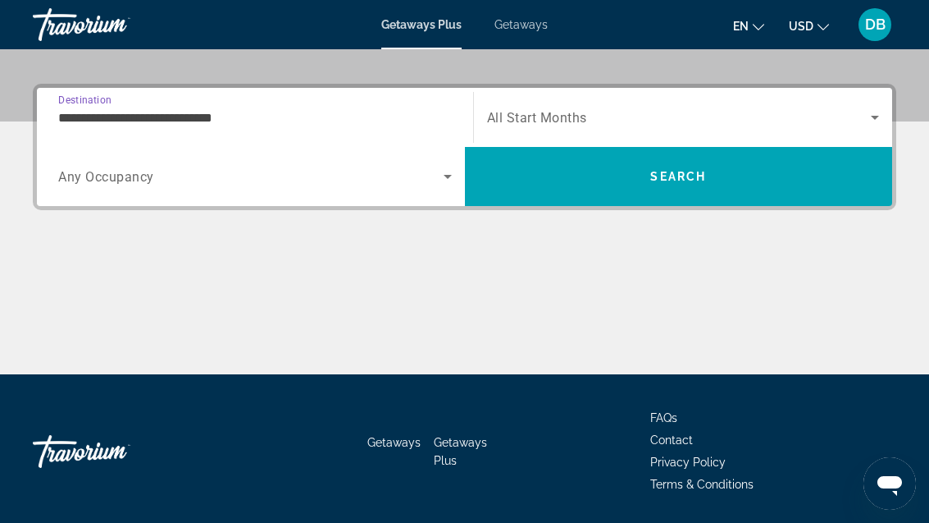
click at [231, 110] on input "**********" at bounding box center [255, 118] width 394 height 20
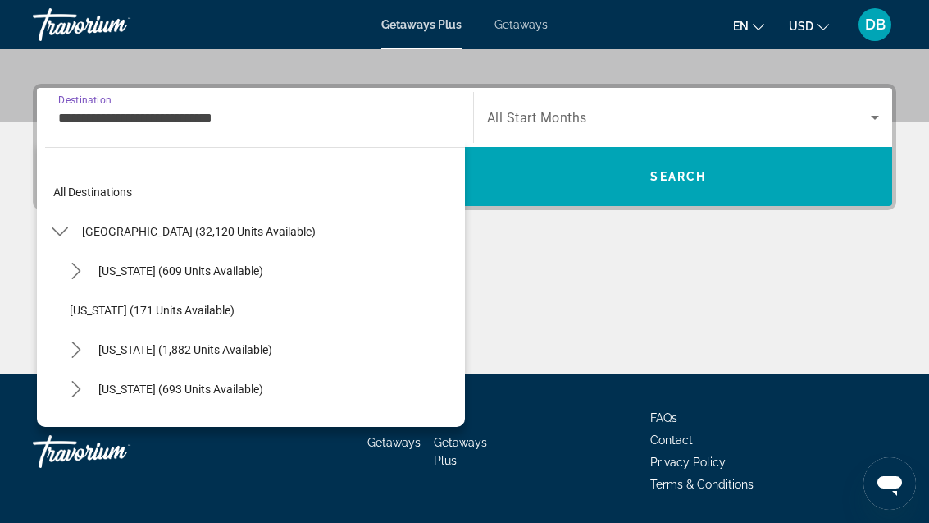
scroll to position [176, 0]
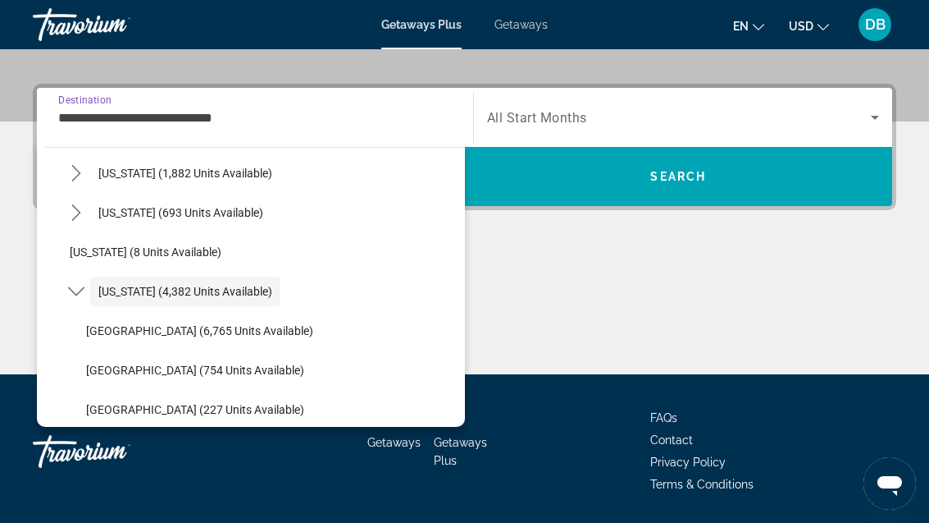
click at [290, 325] on span "Orlando & Disney Area (6,765 units available)" at bounding box center [199, 330] width 227 height 13
type input "**********"
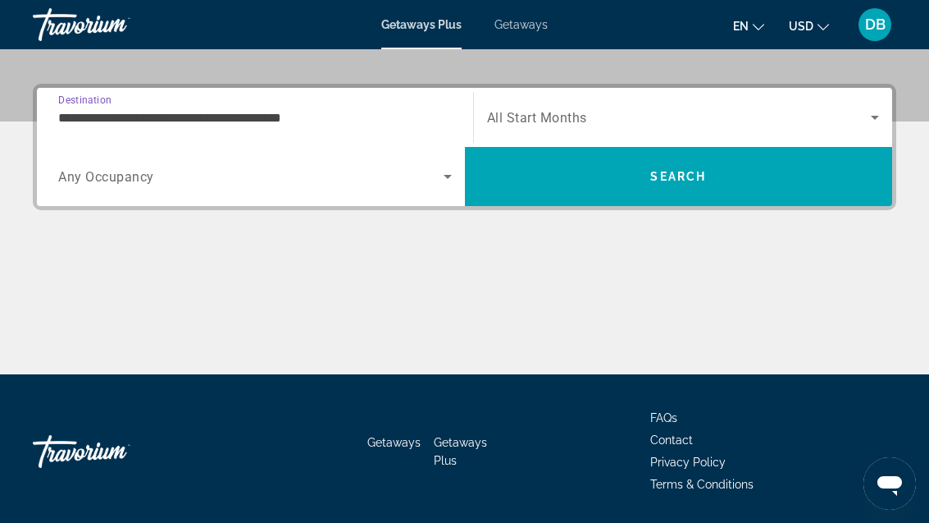
click at [157, 172] on span "Search widget" at bounding box center [251, 177] width 386 height 20
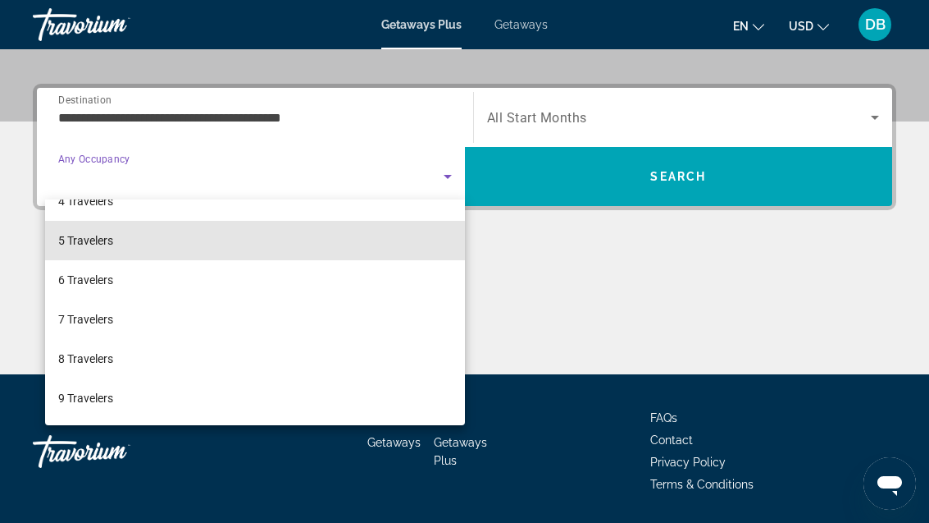
scroll to position [144, 0]
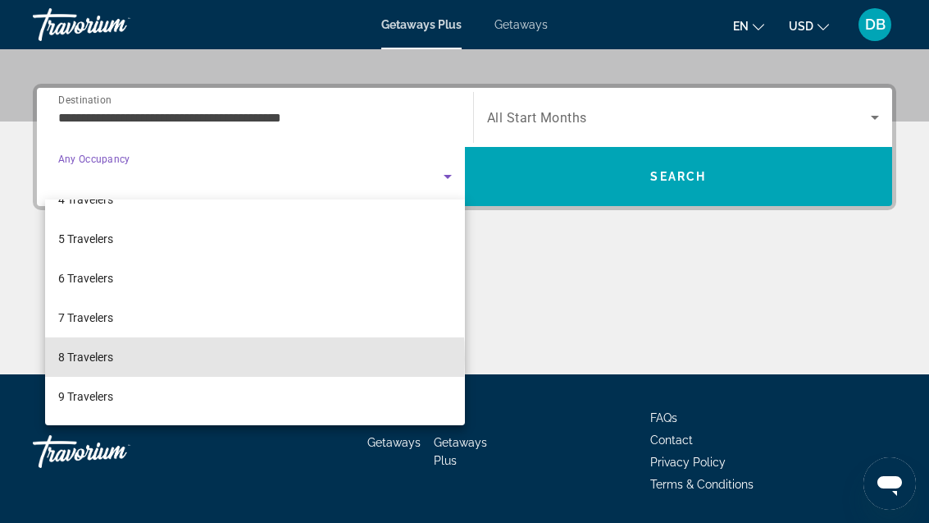
click at [134, 358] on mat-option "8 Travelers" at bounding box center [255, 356] width 420 height 39
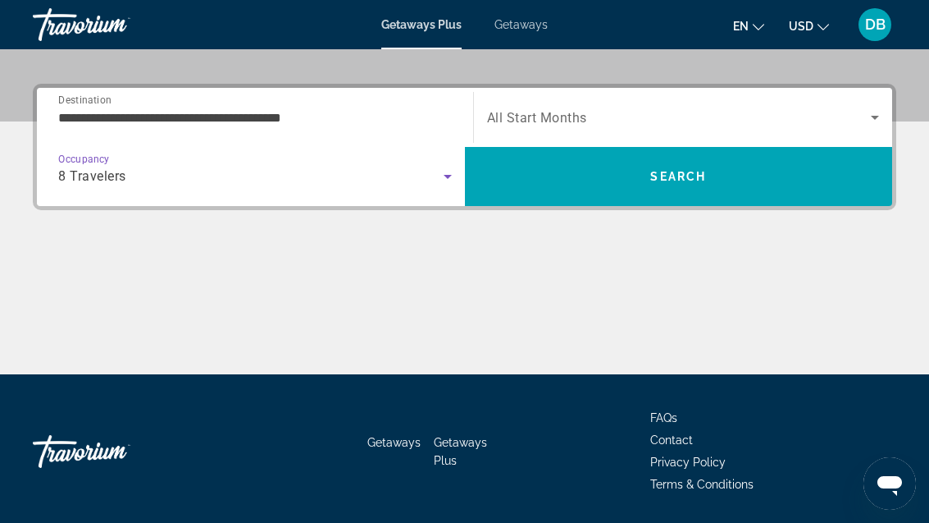
click at [729, 111] on span "Search widget" at bounding box center [679, 117] width 385 height 20
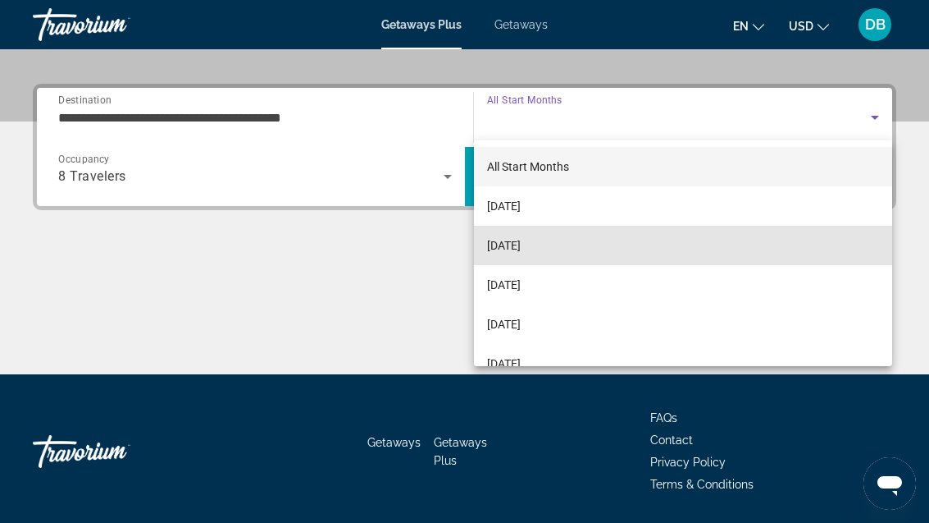
click at [573, 242] on mat-option "November 2025" at bounding box center [683, 245] width 419 height 39
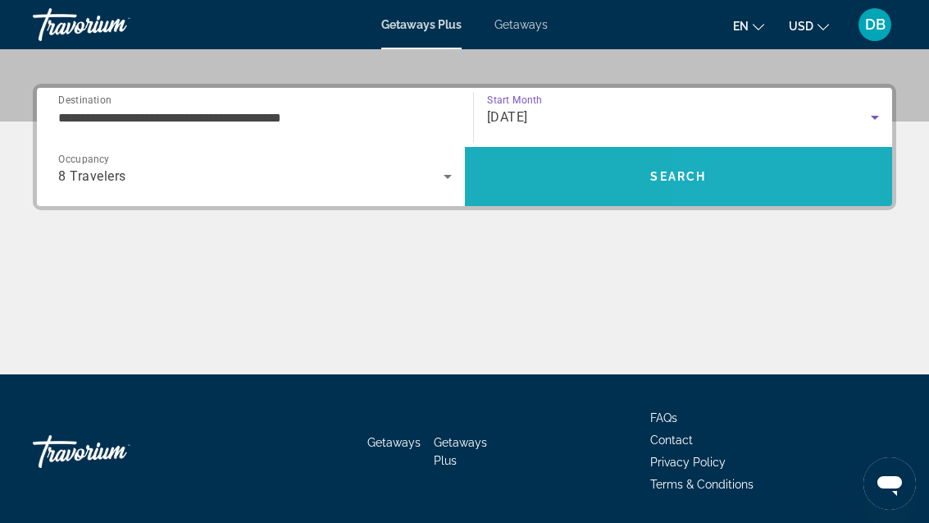
click at [775, 180] on span "Search" at bounding box center [679, 176] width 428 height 39
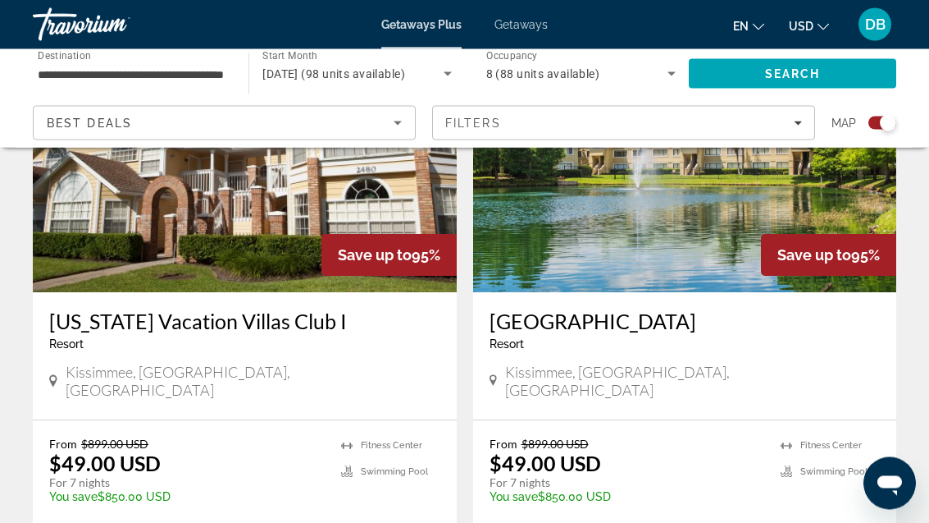
scroll to position [1286, 0]
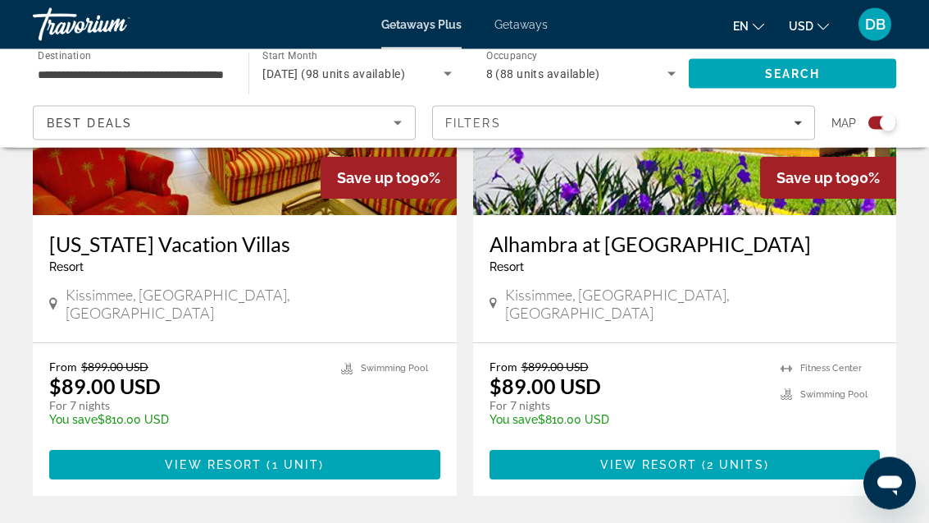
scroll to position [3802, 0]
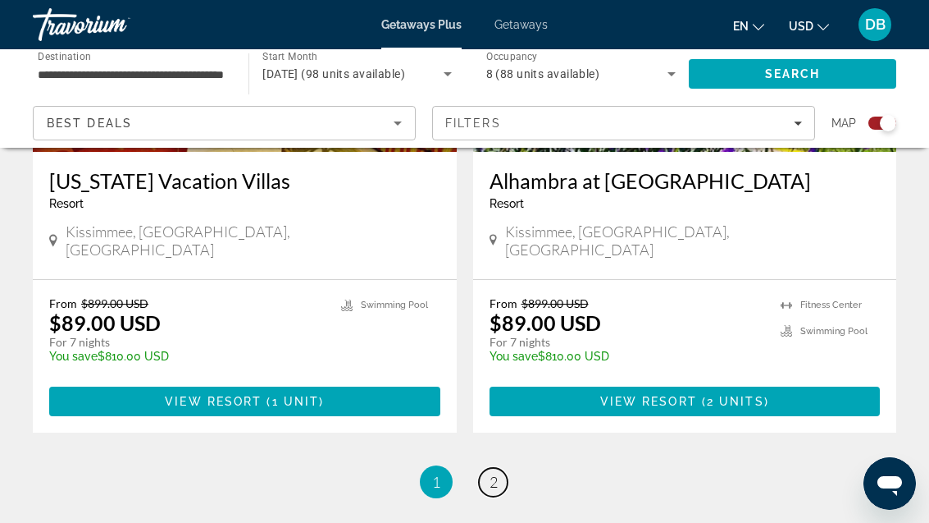
click at [484, 468] on link "page 2" at bounding box center [493, 482] width 29 height 29
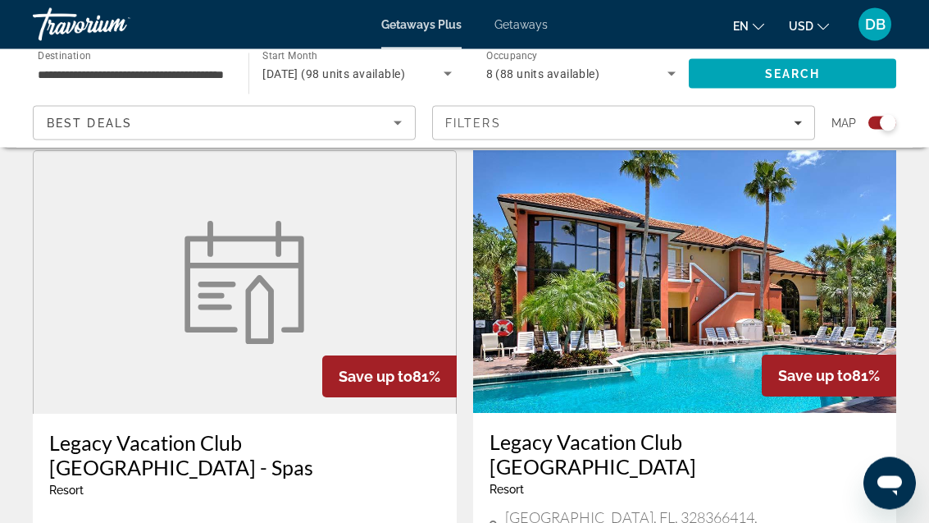
scroll to position [586, 0]
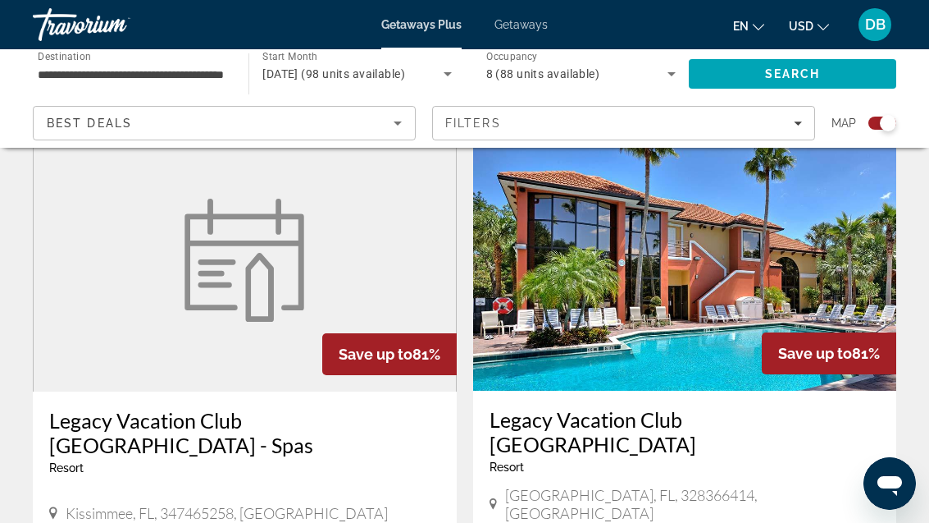
click at [292, 383] on figure "Main content" at bounding box center [245, 260] width 422 height 262
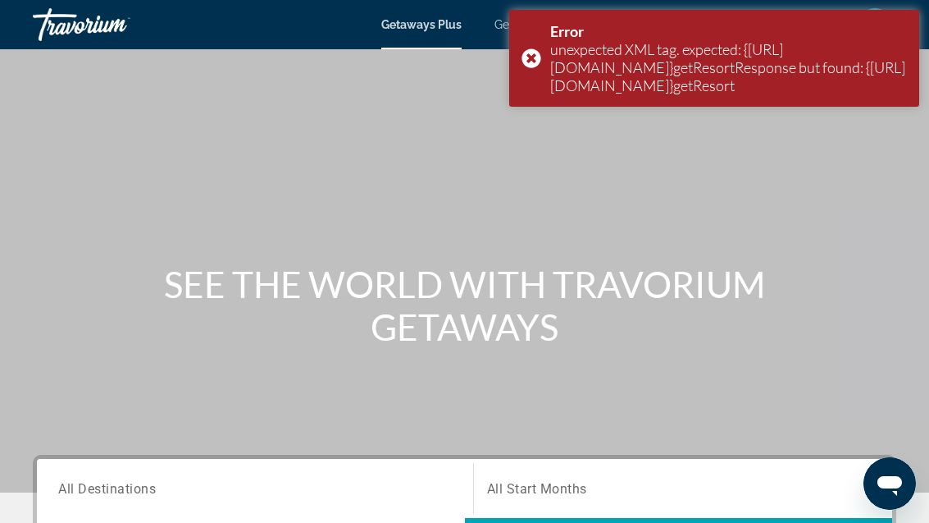
click at [534, 68] on div "Error unexpected XML tag. expected: {[URL][DOMAIN_NAME]}getResortResponse but f…" at bounding box center [714, 58] width 410 height 97
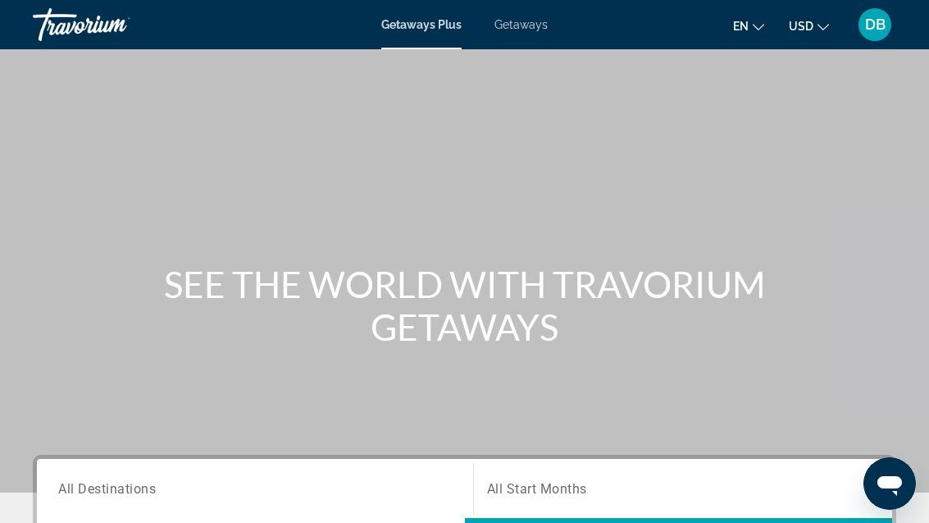
click at [743, 75] on div "Main content" at bounding box center [464, 246] width 929 height 492
